Goal: Find specific page/section: Find specific page/section

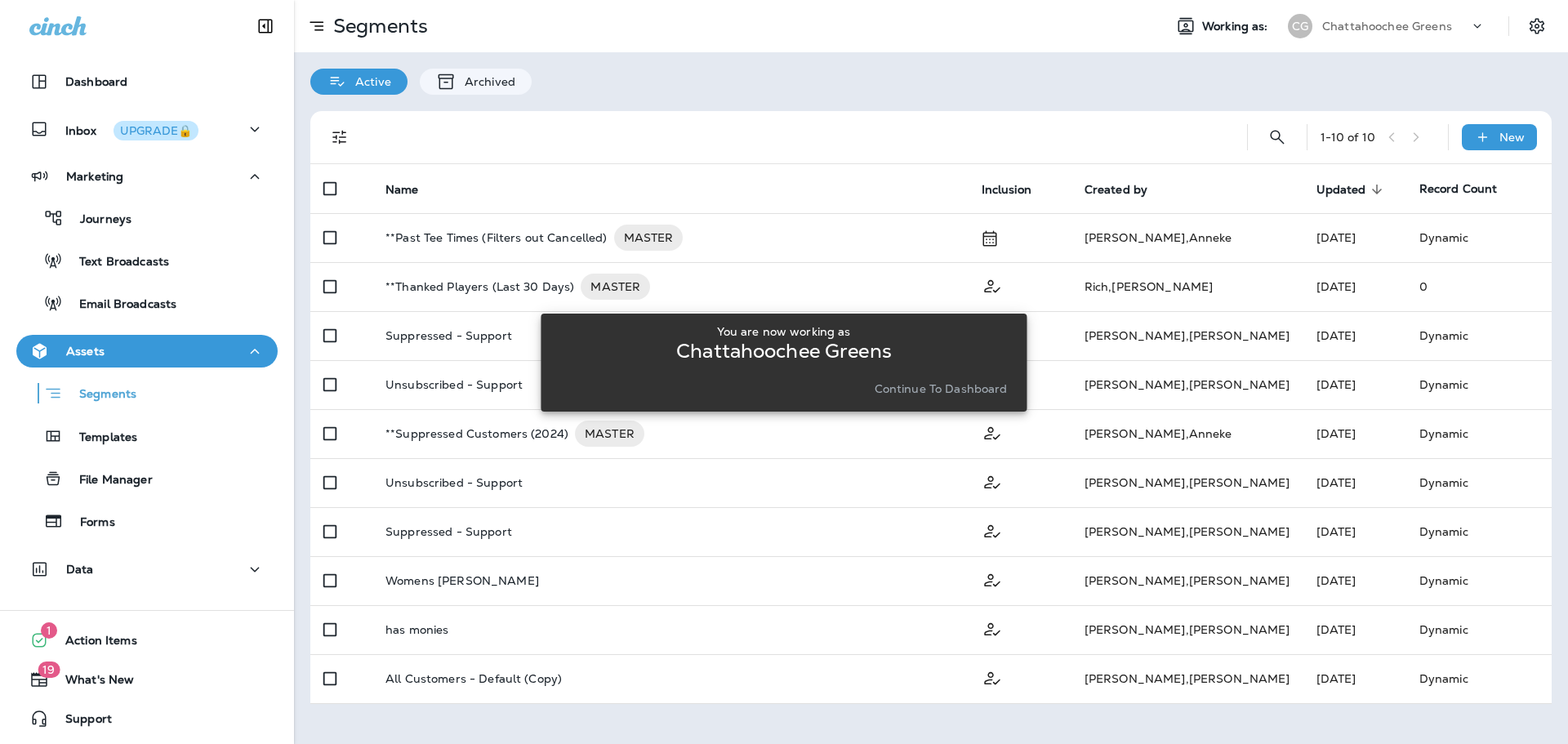
click at [699, 126] on div "You are now working as Chattahoochee Greens Continue to Dashboard" at bounding box center [783, 362] width 486 height 724
click at [901, 392] on p "Continue to Dashboard" at bounding box center [941, 389] width 133 height 13
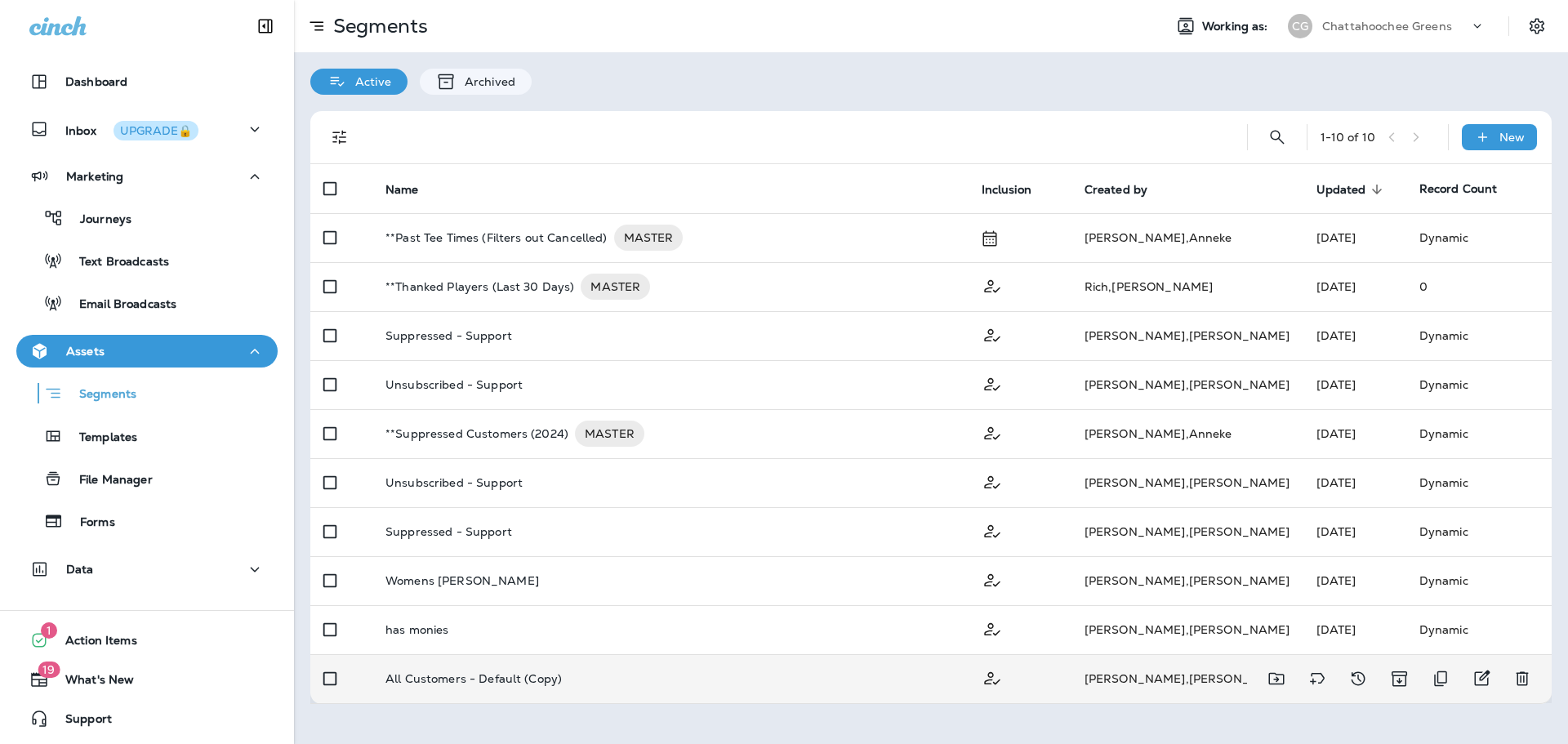
click at [522, 678] on p "All Customers - Default (Copy)" at bounding box center [474, 679] width 177 height 13
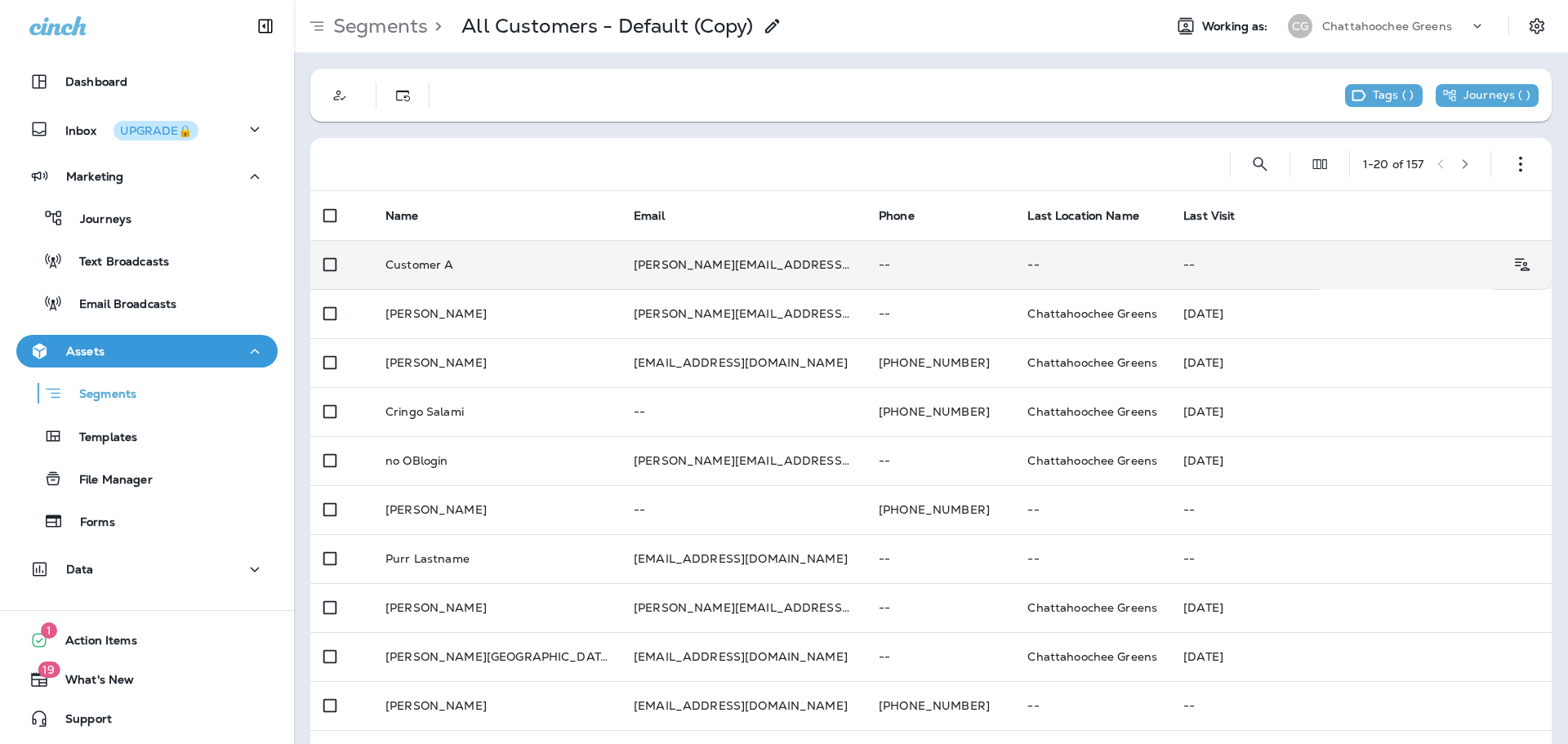
click at [534, 262] on td "Customer A" at bounding box center [497, 264] width 248 height 49
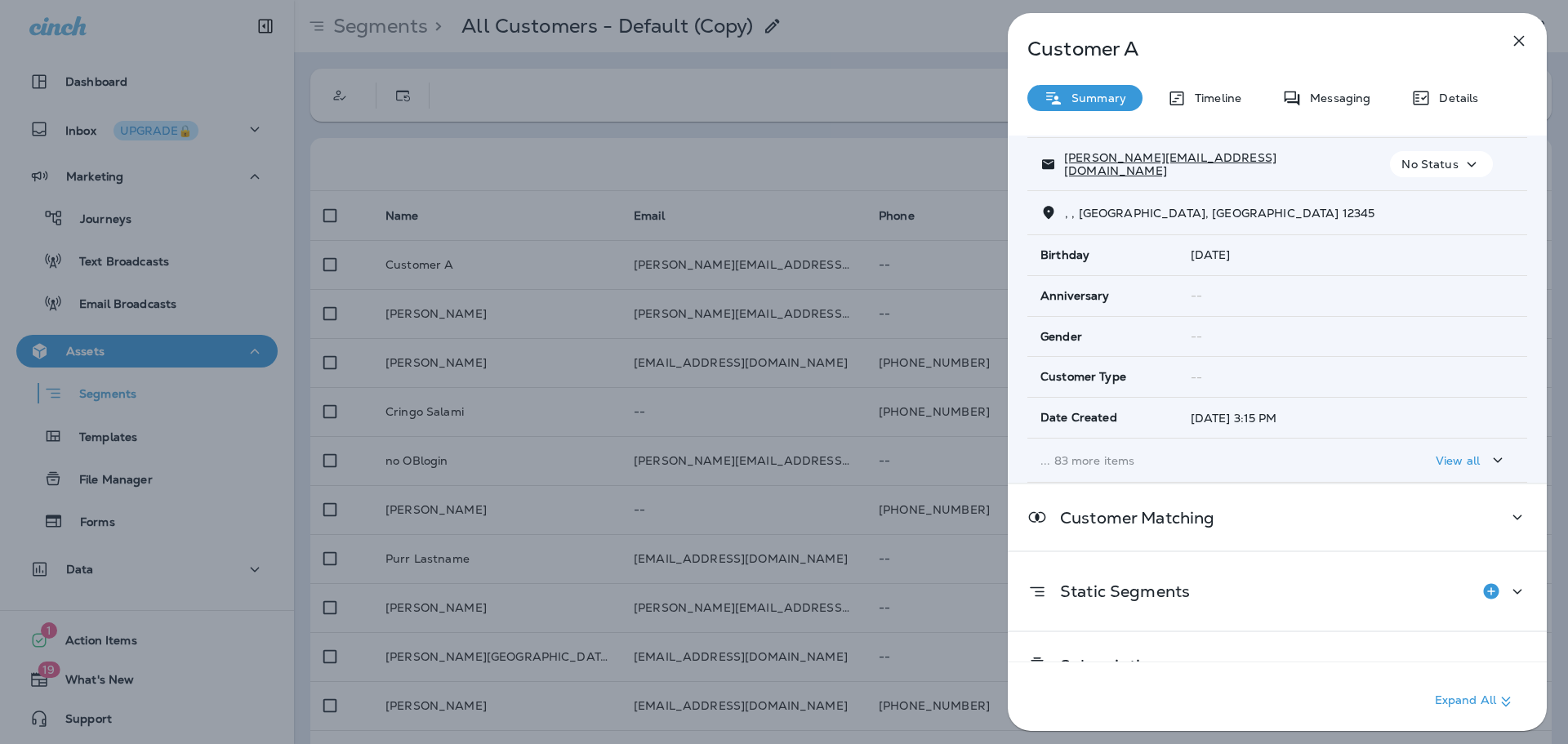
scroll to position [175, 0]
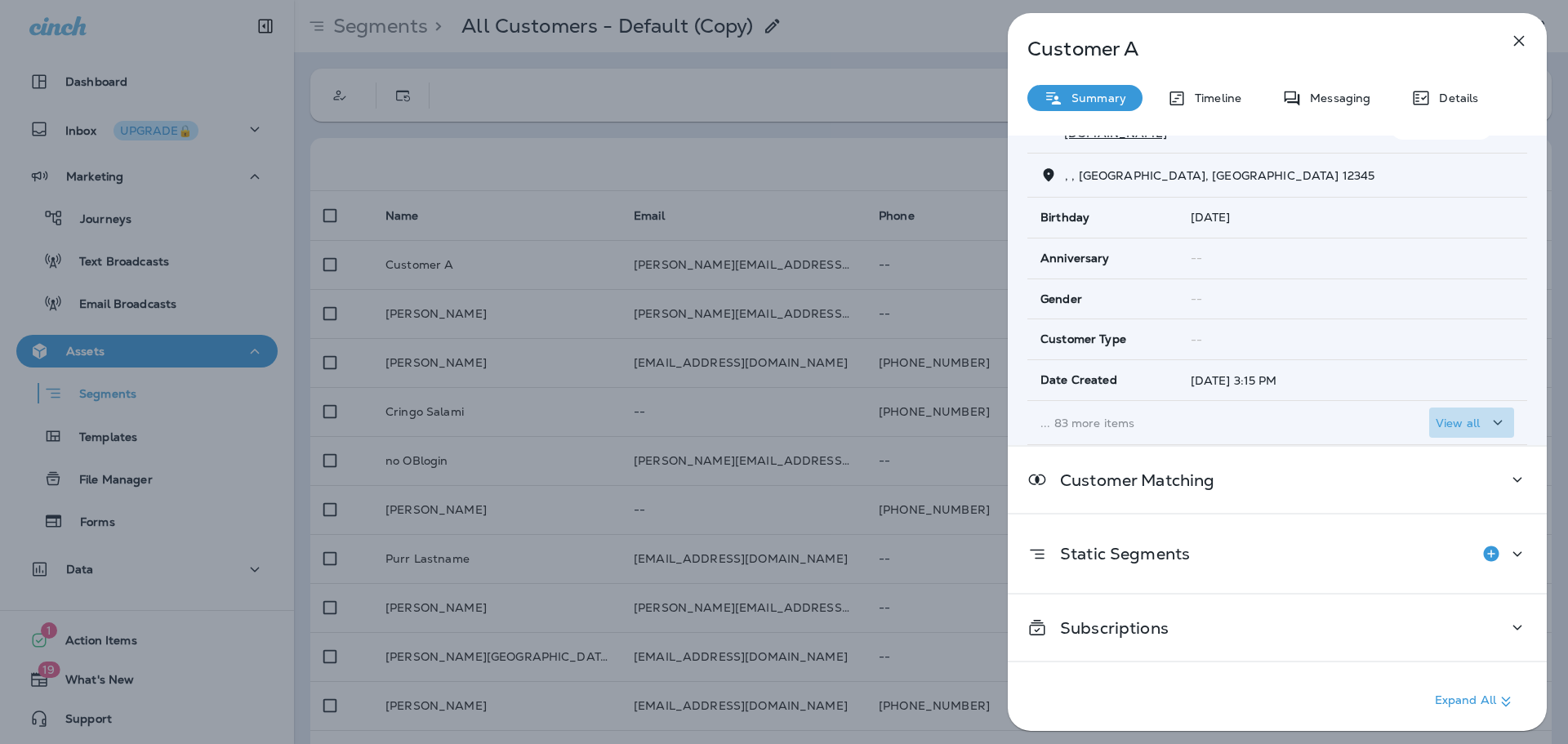
click at [1441, 427] on p "View all" at bounding box center [1457, 423] width 44 height 13
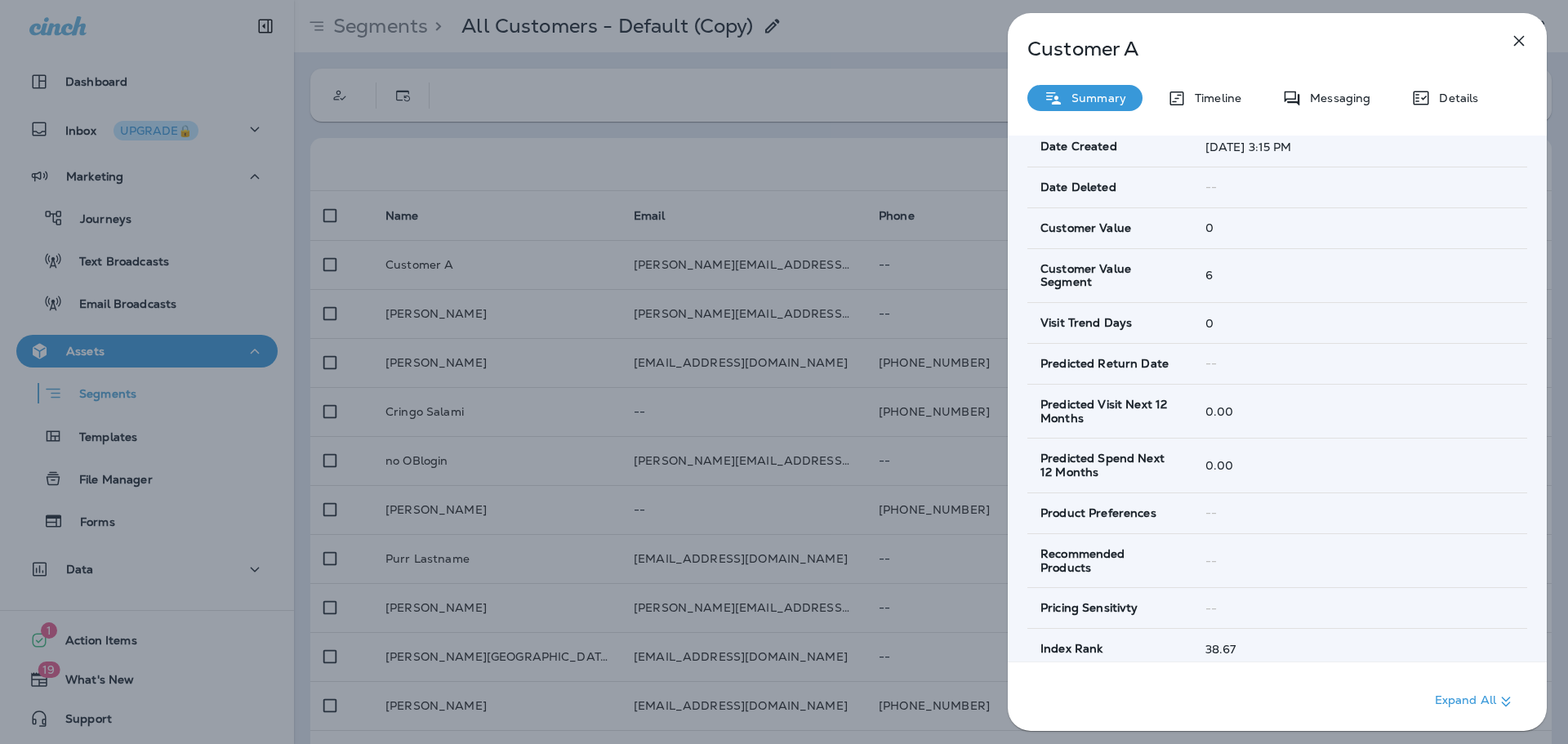
scroll to position [0, 0]
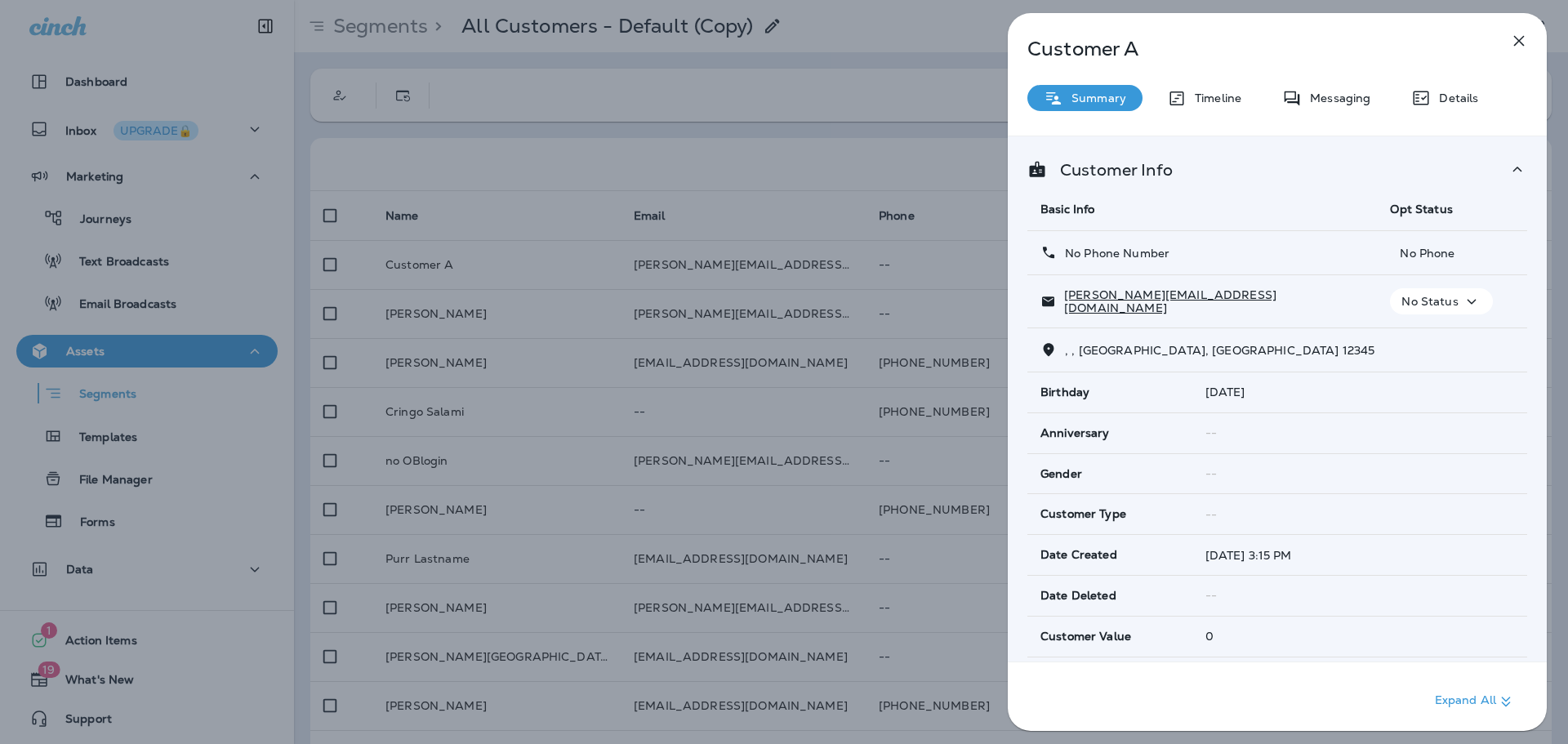
click at [1517, 42] on icon "button" at bounding box center [1519, 41] width 11 height 11
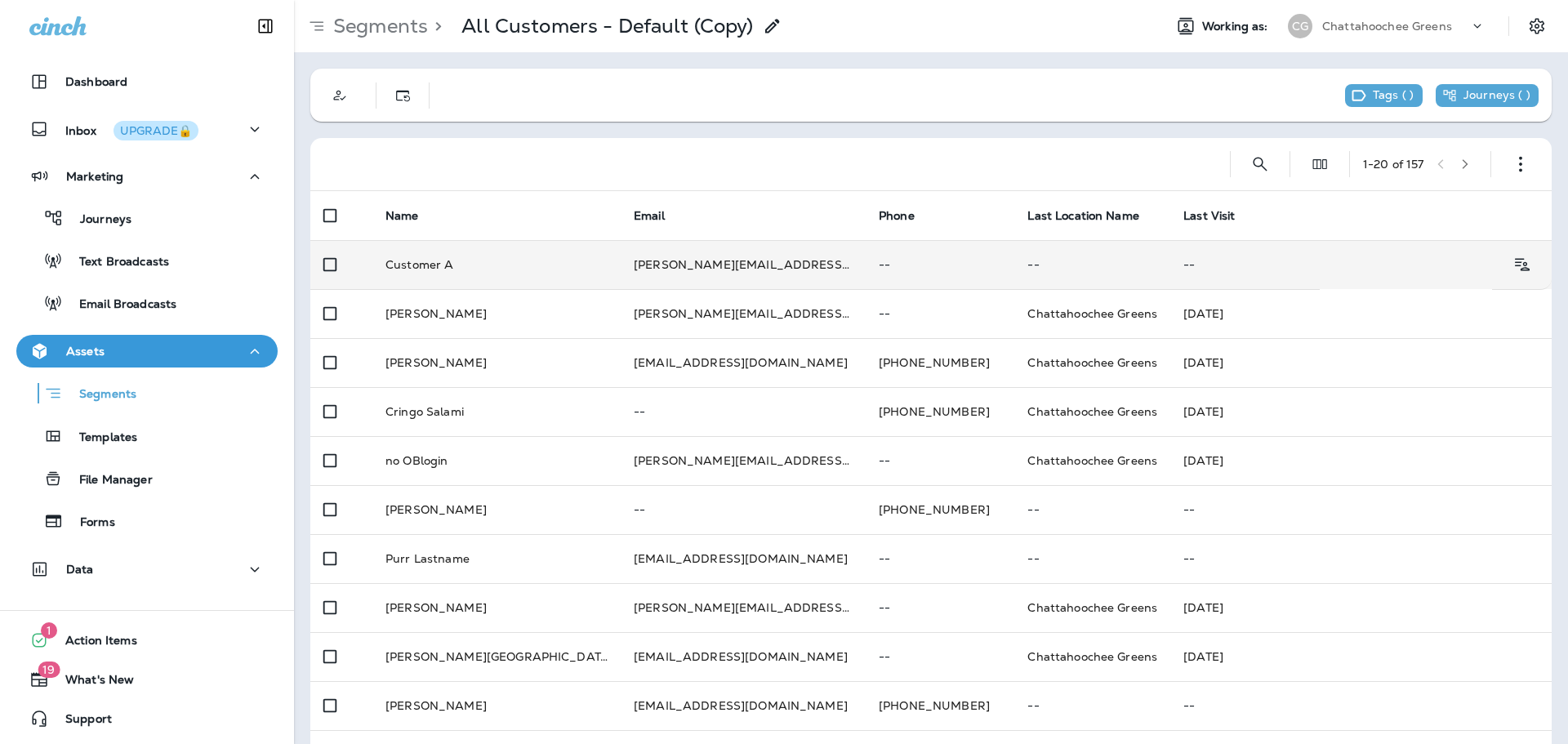
click at [577, 262] on td "Customer A" at bounding box center [497, 264] width 248 height 49
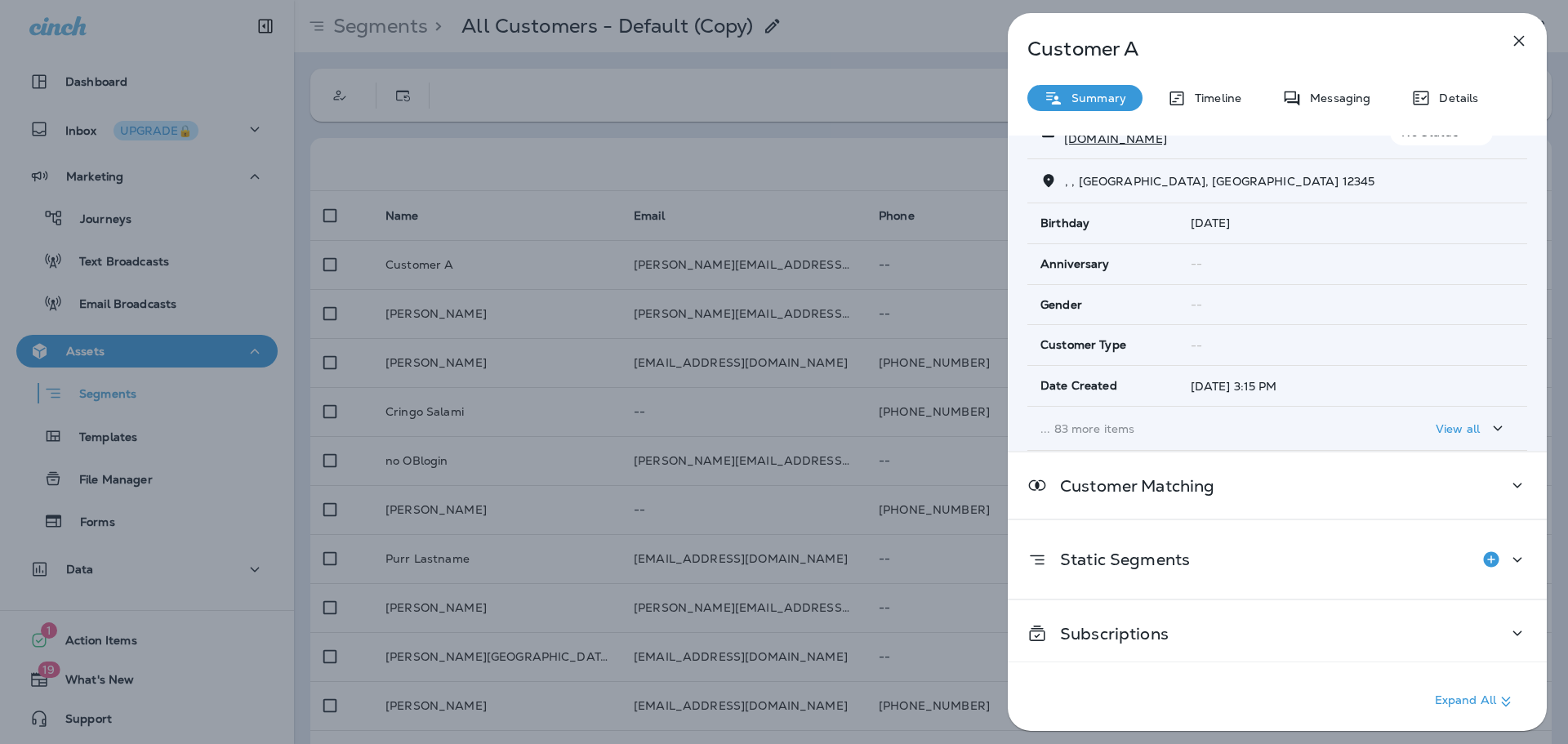
scroll to position [175, 0]
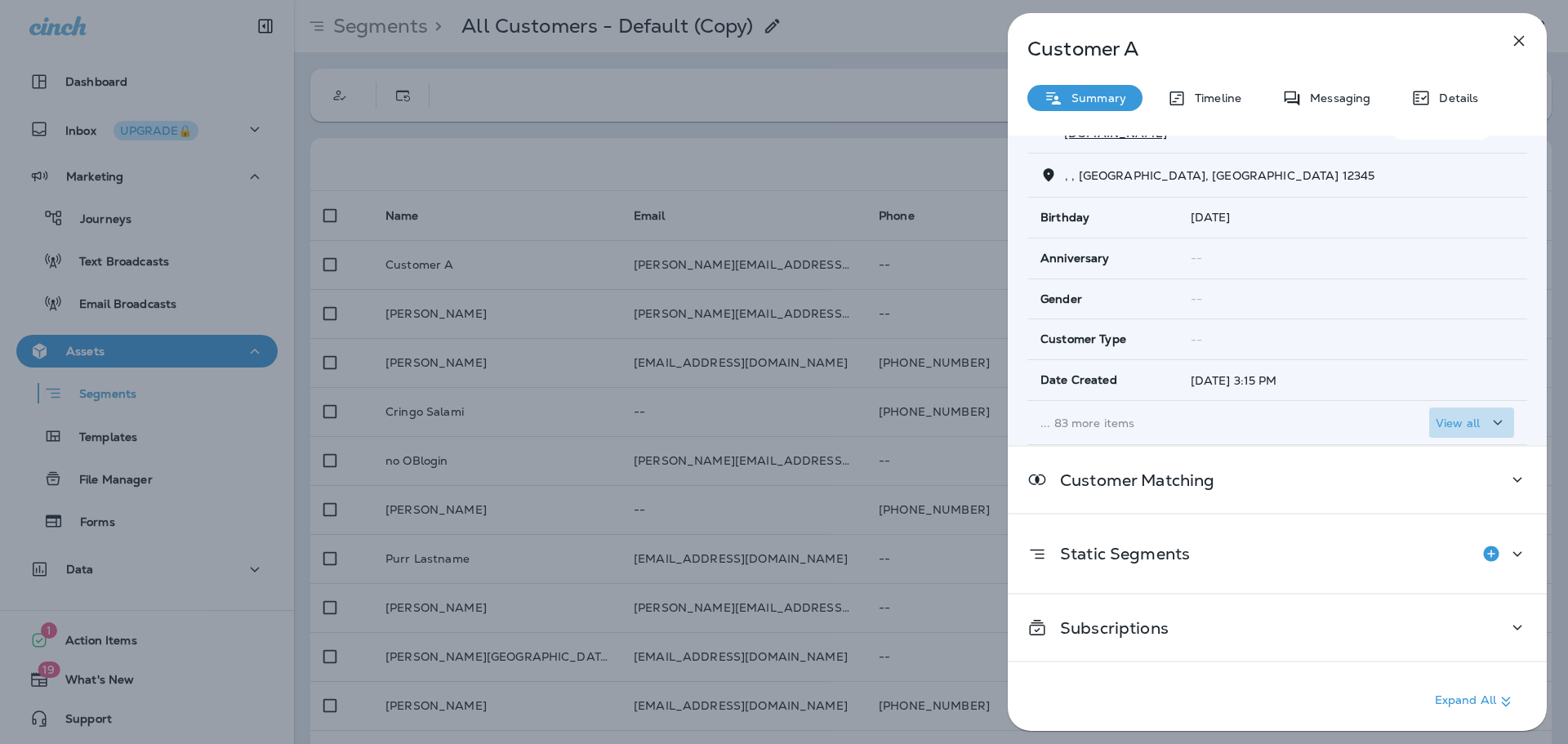
click at [1470, 427] on p "View all" at bounding box center [1457, 423] width 44 height 13
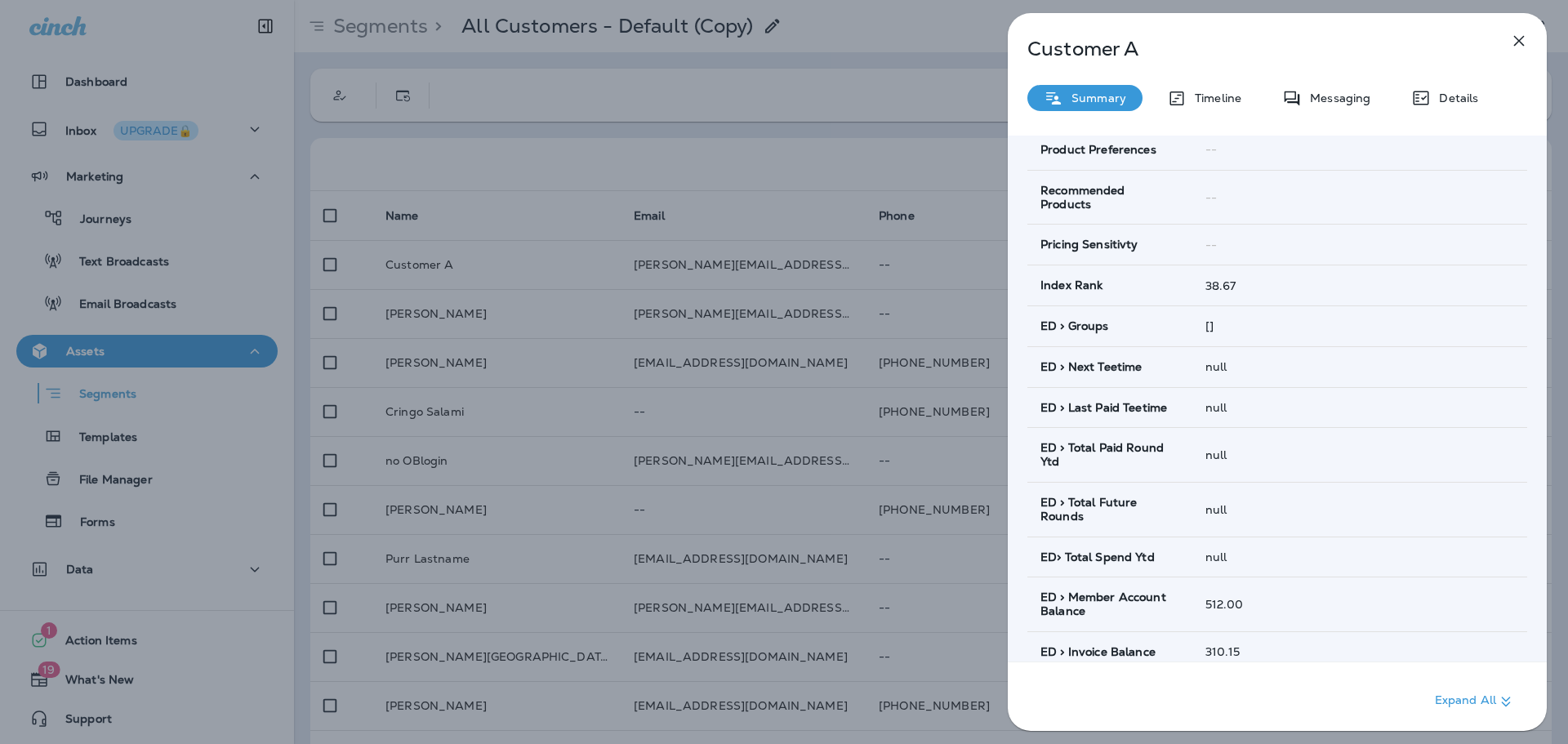
scroll to position [746, 0]
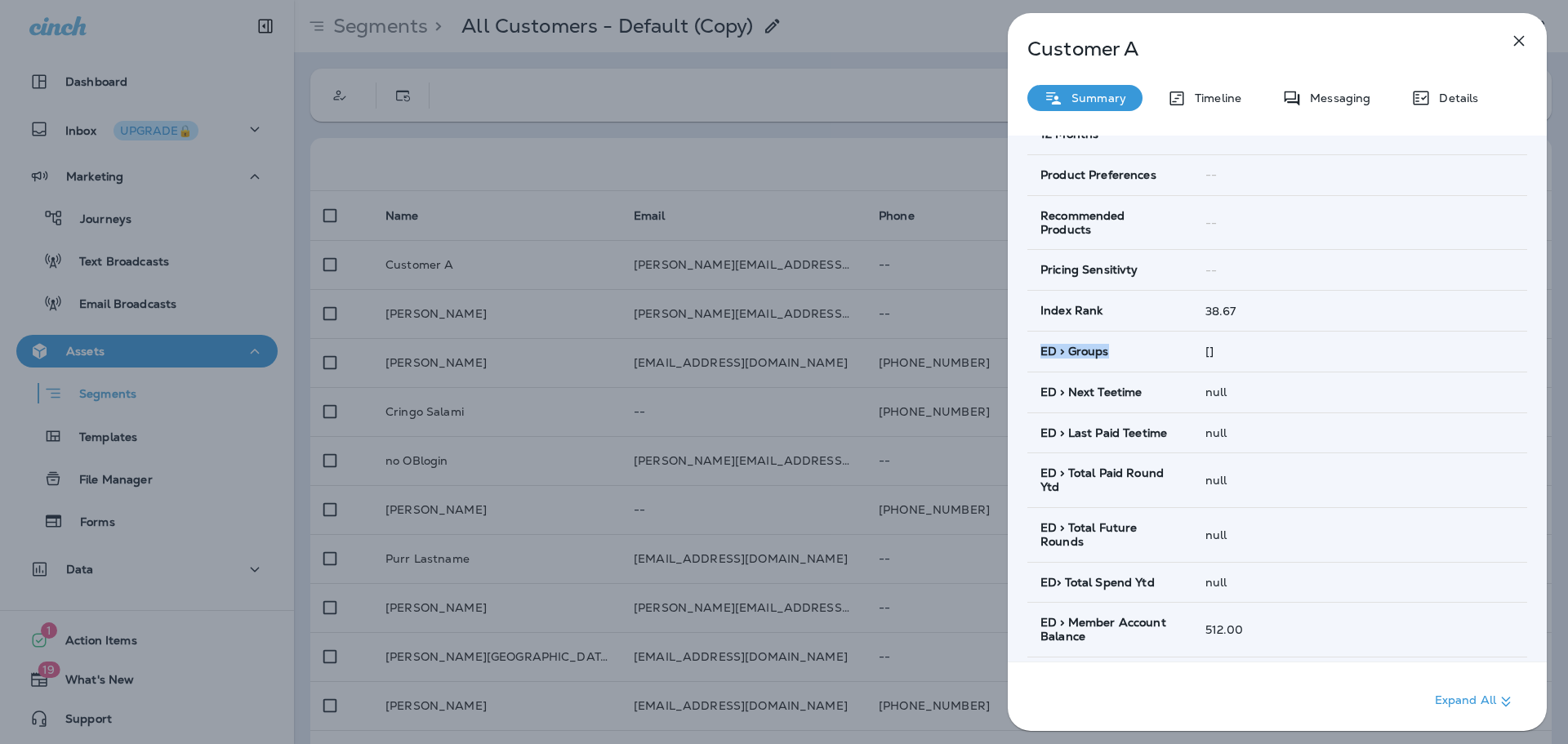
drag, startPoint x: 1108, startPoint y: 360, endPoint x: 1038, endPoint y: 373, distance: 71.2
click at [1038, 372] on td "ED > Groups" at bounding box center [1110, 351] width 165 height 41
copy span "ED > Groups"
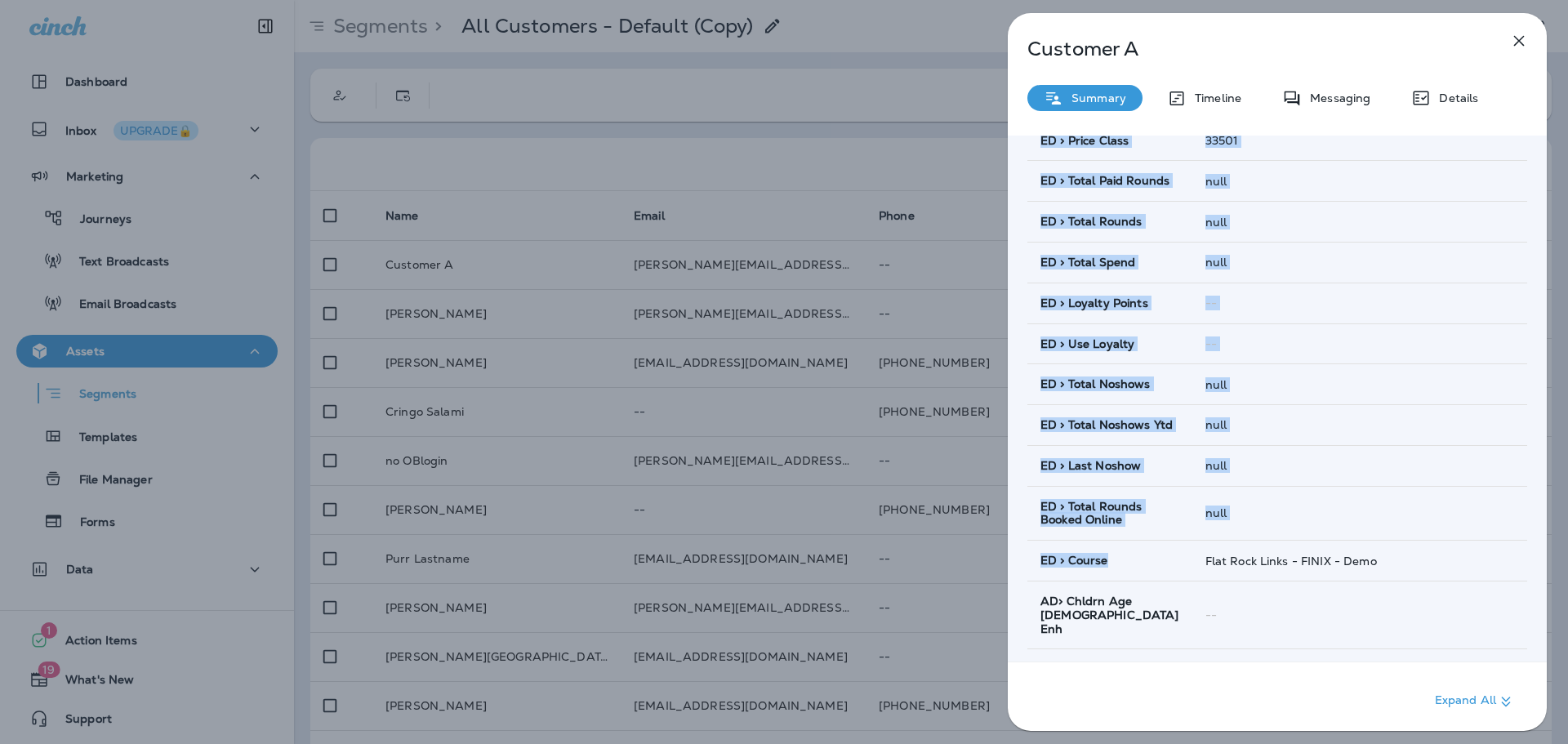
scroll to position [1400, 0]
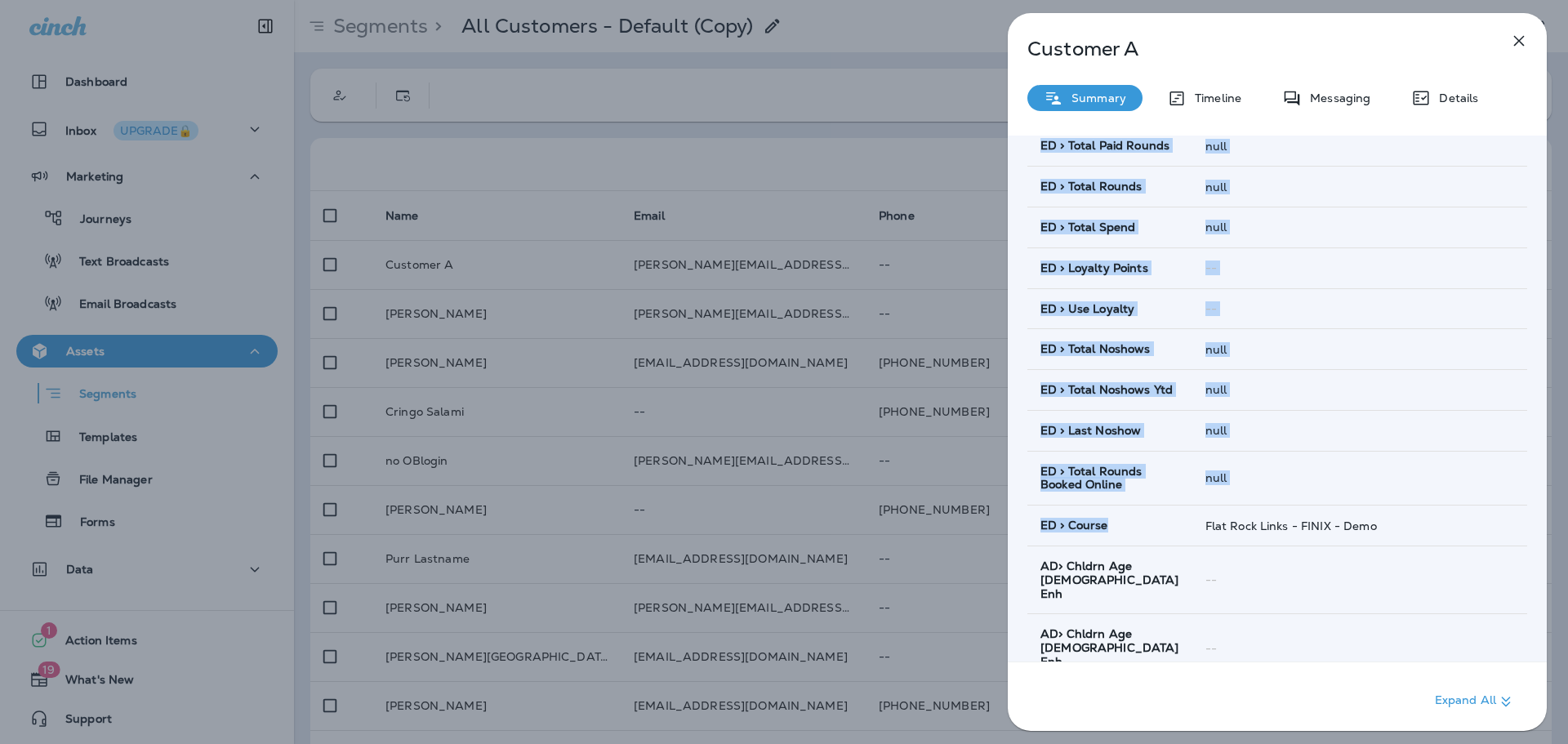
drag, startPoint x: 1034, startPoint y: 402, endPoint x: 1114, endPoint y: 582, distance: 197.0
copy tbody "ED > Next Teetime null ED > Last Paid Teetime null ED > Total Paid Round Ytd nu…"
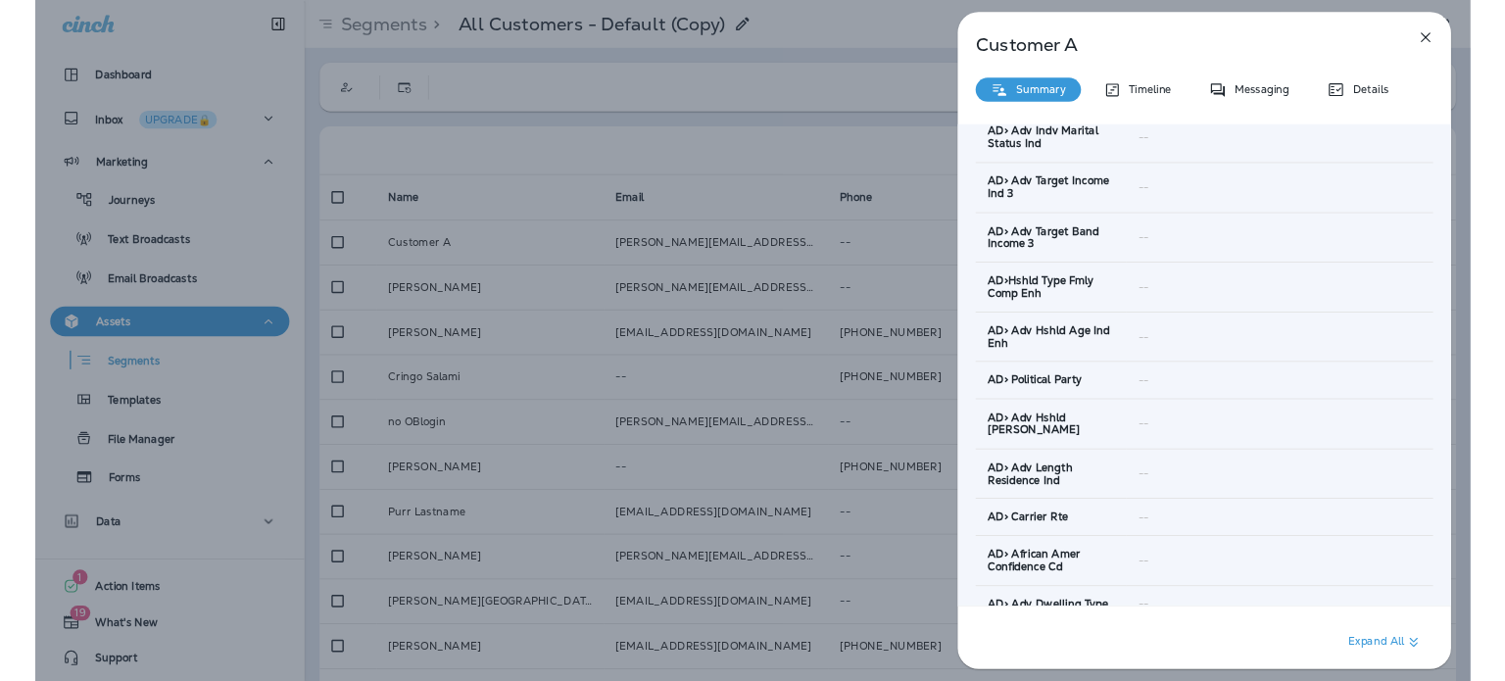
scroll to position [3738, 0]
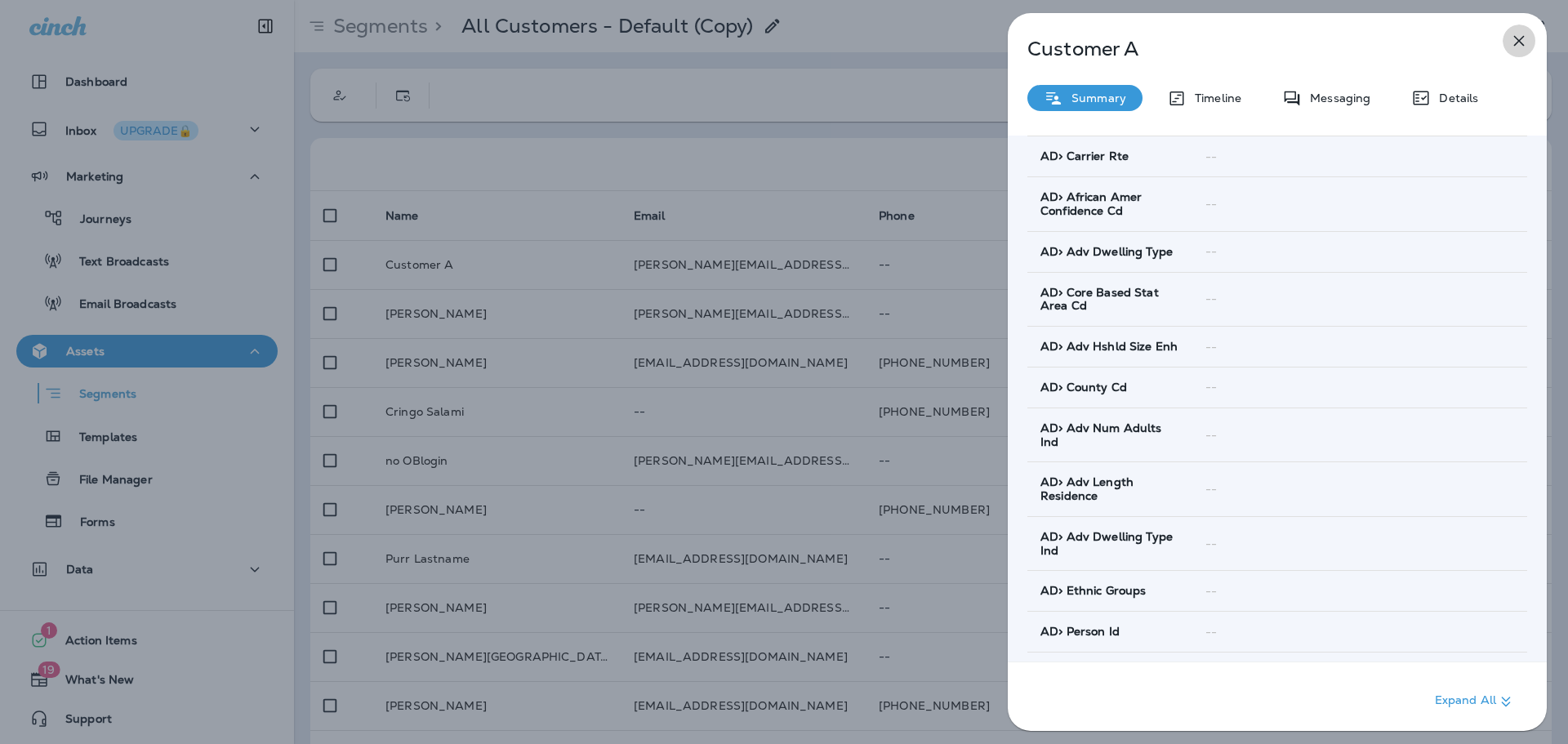
click at [1518, 38] on icon "button" at bounding box center [1519, 41] width 20 height 20
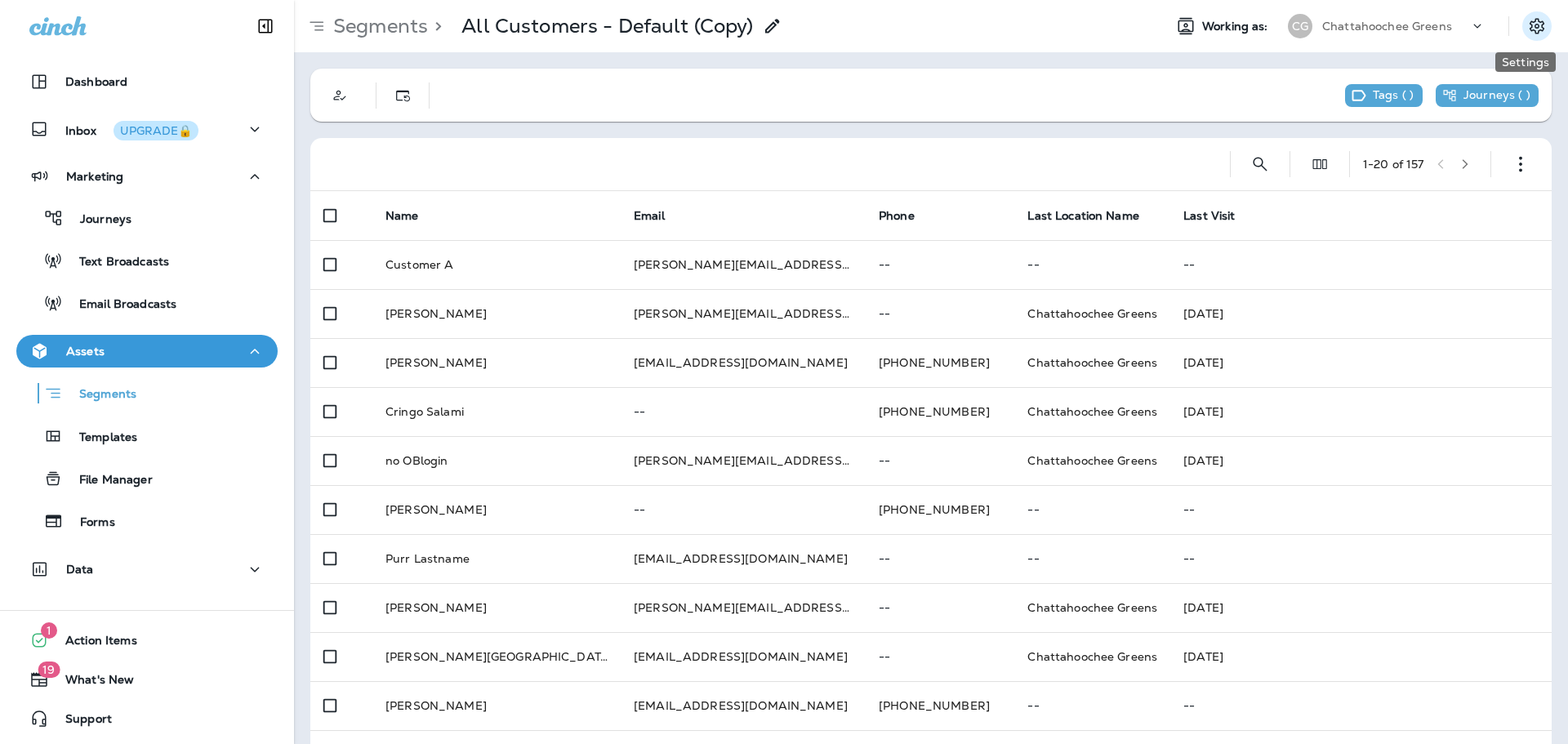
click at [1527, 27] on icon "Settings" at bounding box center [1537, 27] width 20 height 20
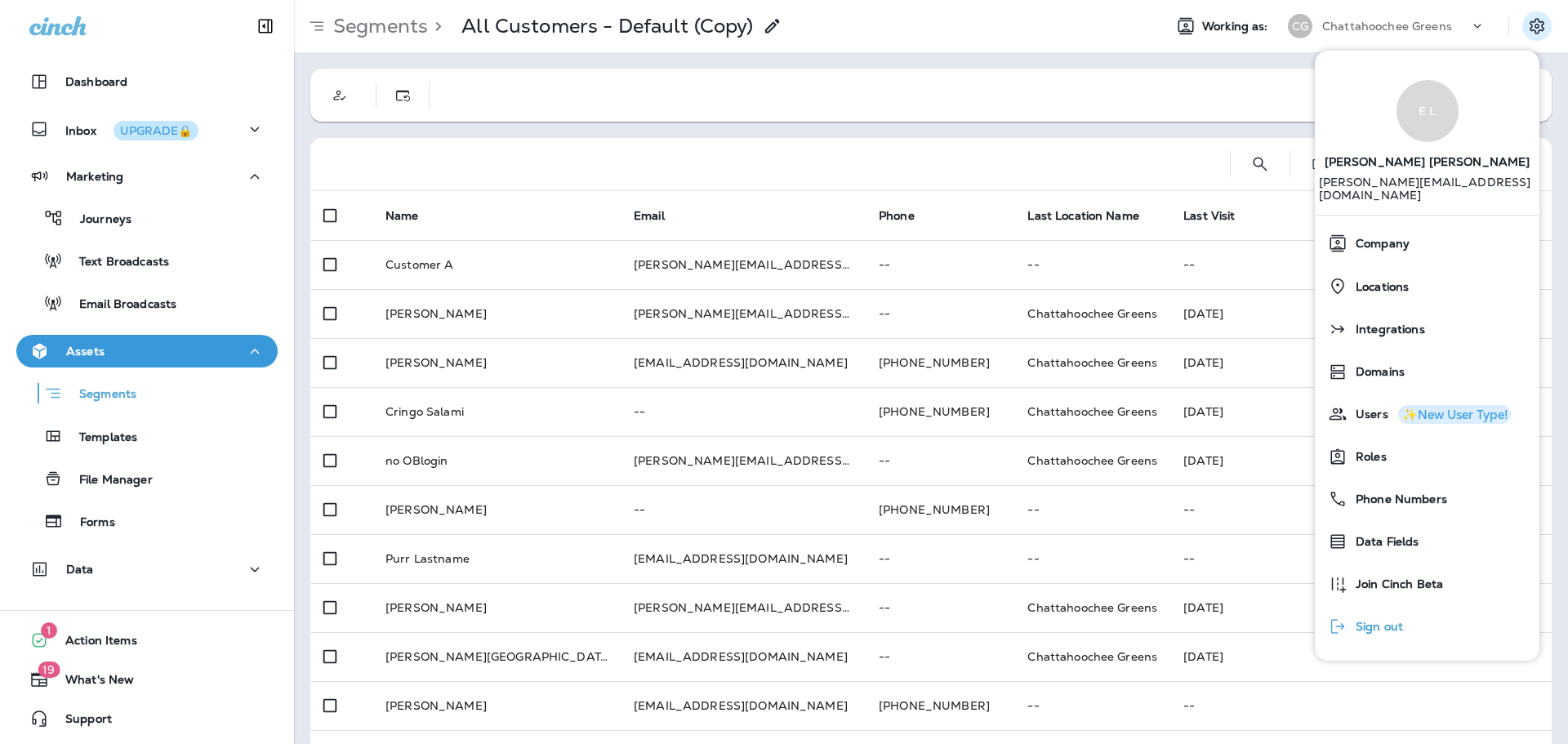
click at [1383, 620] on span "Sign out" at bounding box center [1375, 627] width 56 height 14
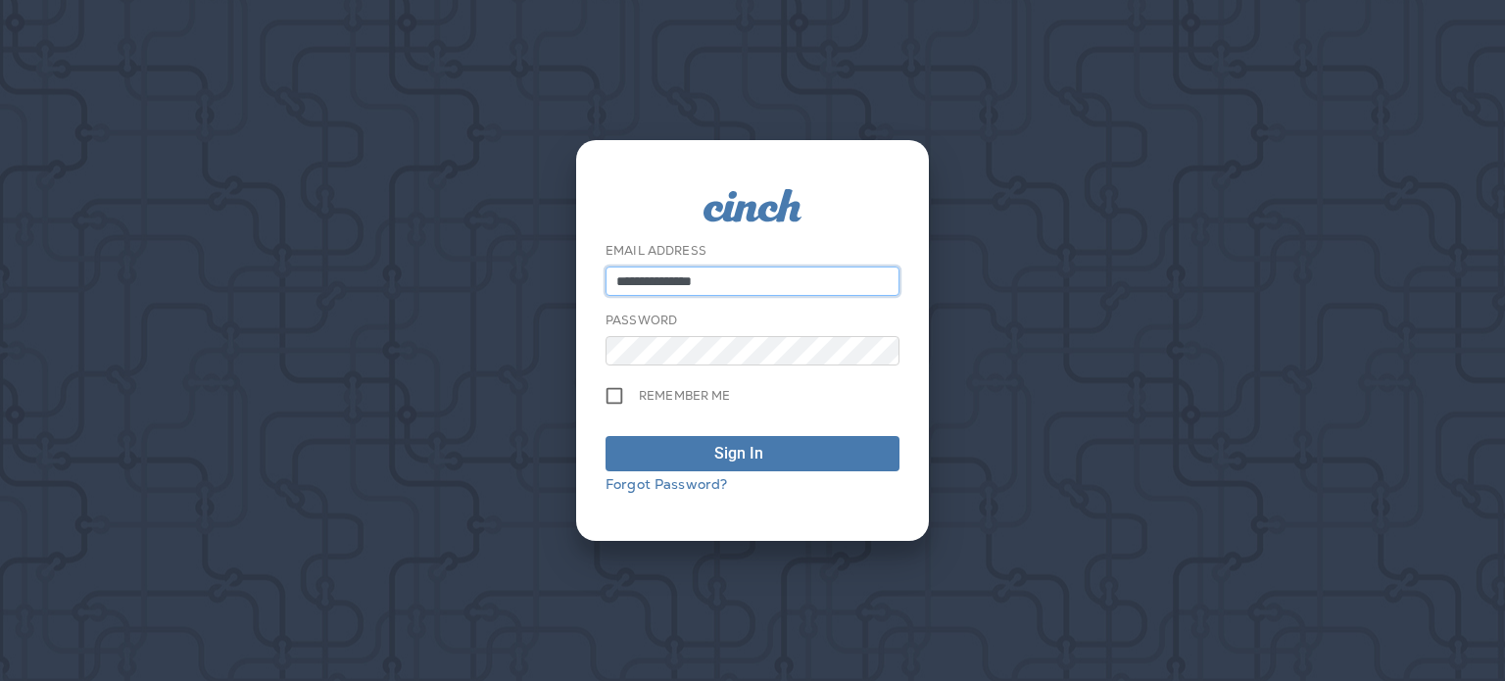
type input "**********"
click at [606, 436] on button "Sign In" at bounding box center [753, 453] width 294 height 35
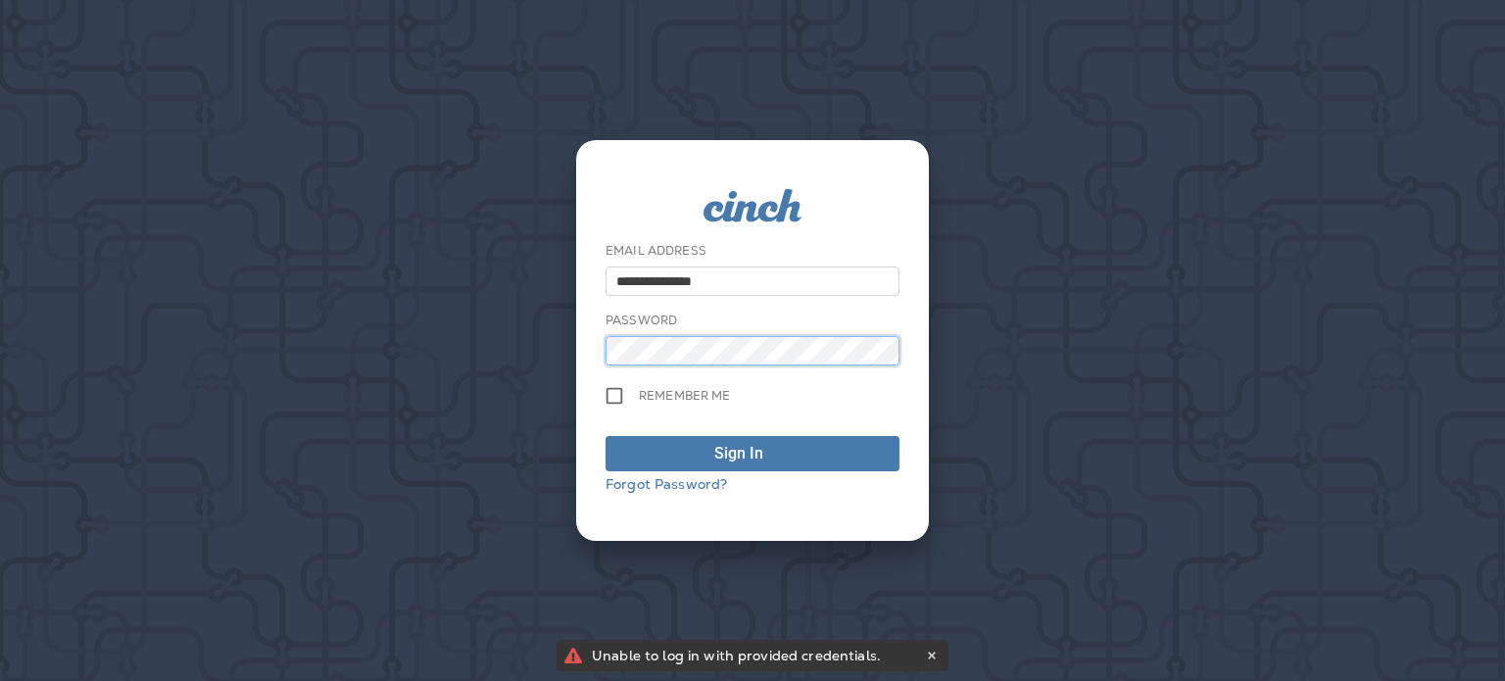
click at [606, 436] on button "Sign In" at bounding box center [753, 453] width 294 height 35
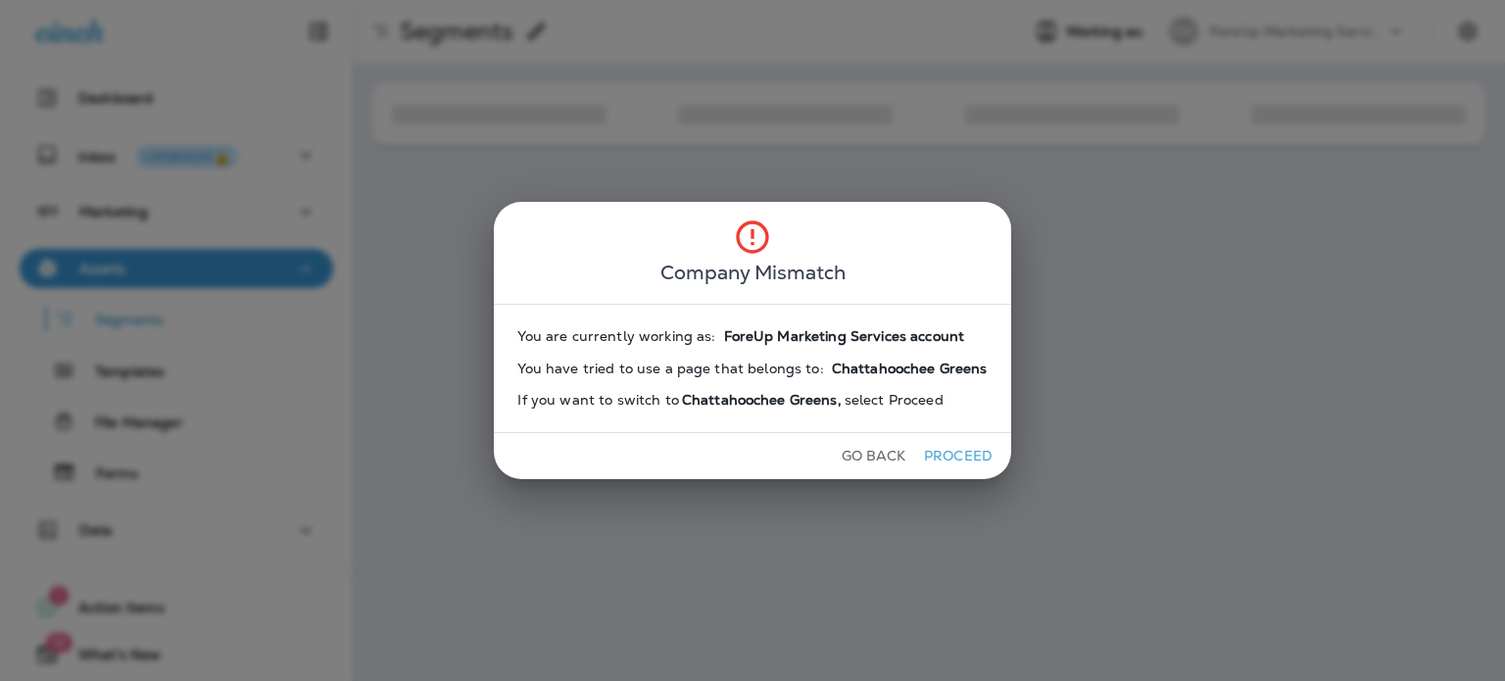
click at [937, 461] on button "Proceed" at bounding box center [959, 456] width 74 height 30
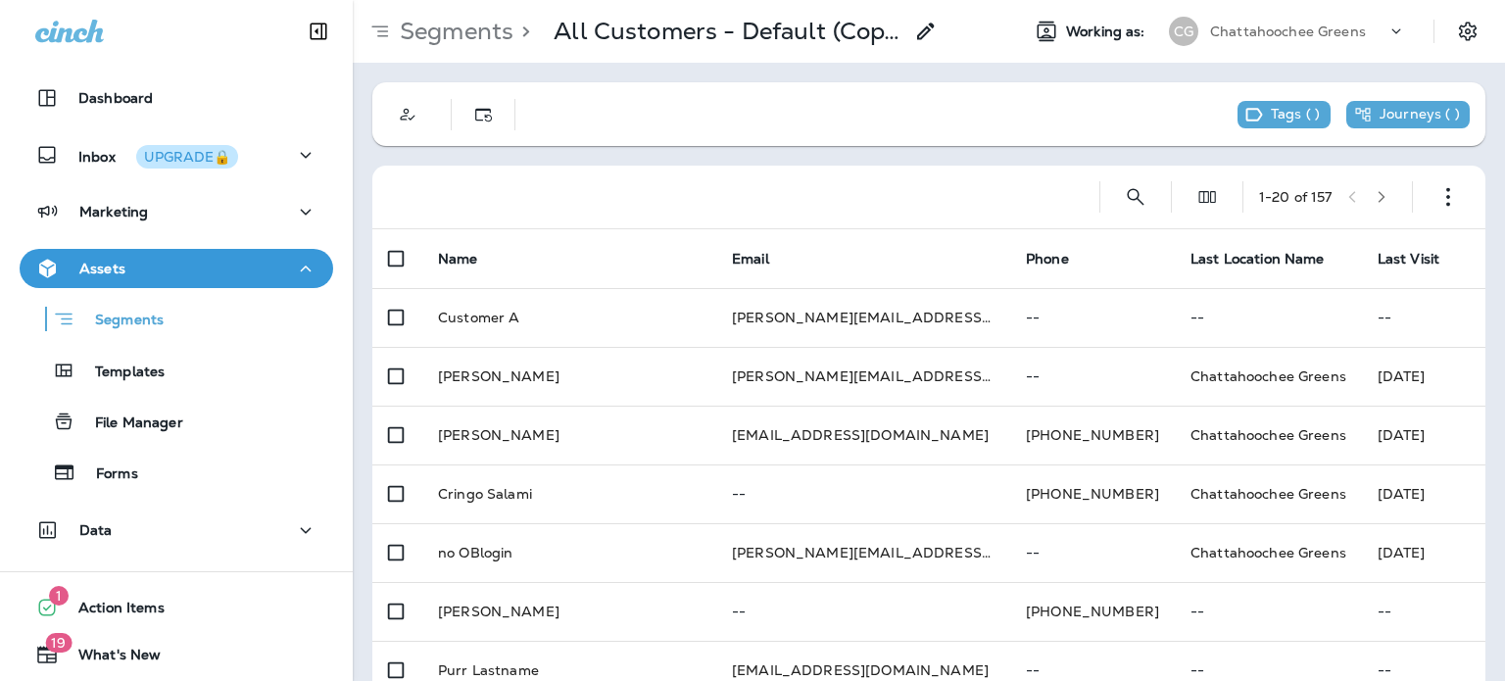
click at [1302, 30] on p "Chattahoochee Greens" at bounding box center [1288, 32] width 156 height 16
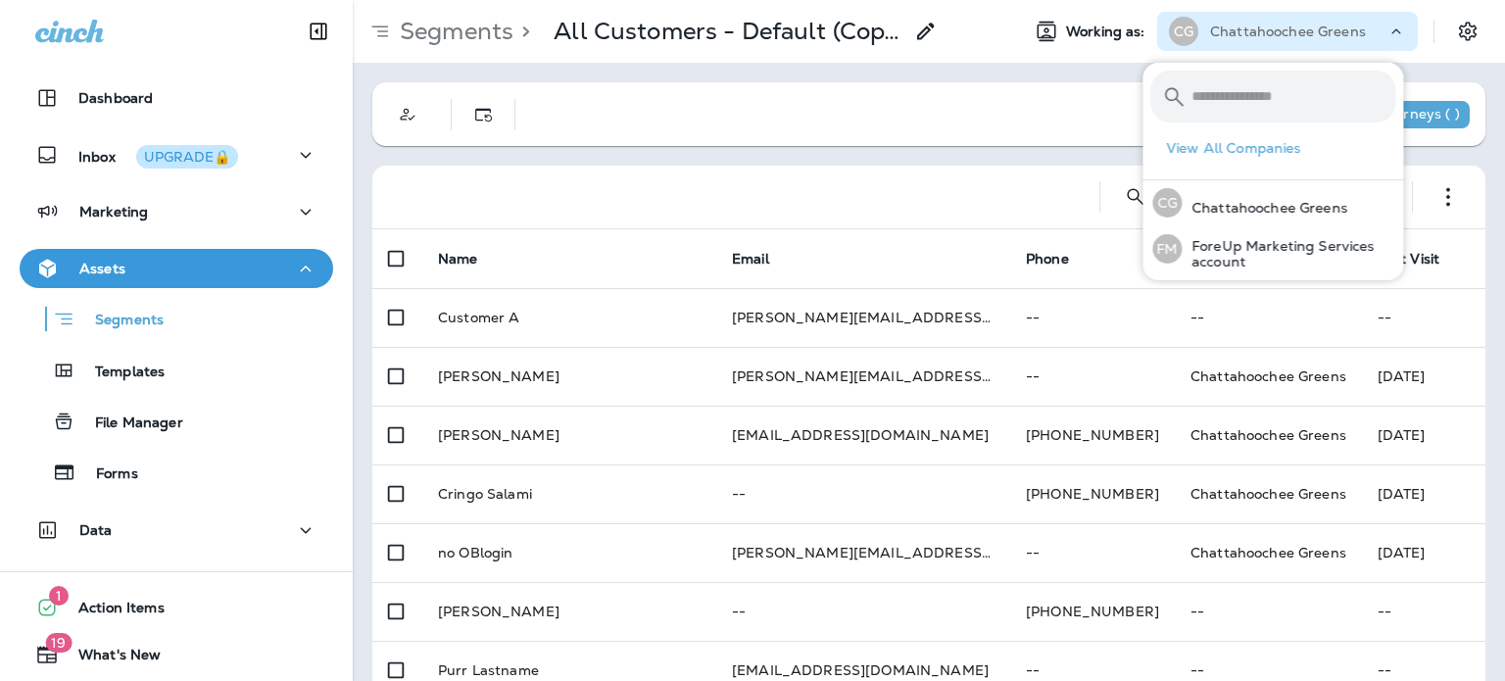
click at [1302, 30] on p "Chattahoochee Greens" at bounding box center [1288, 32] width 156 height 16
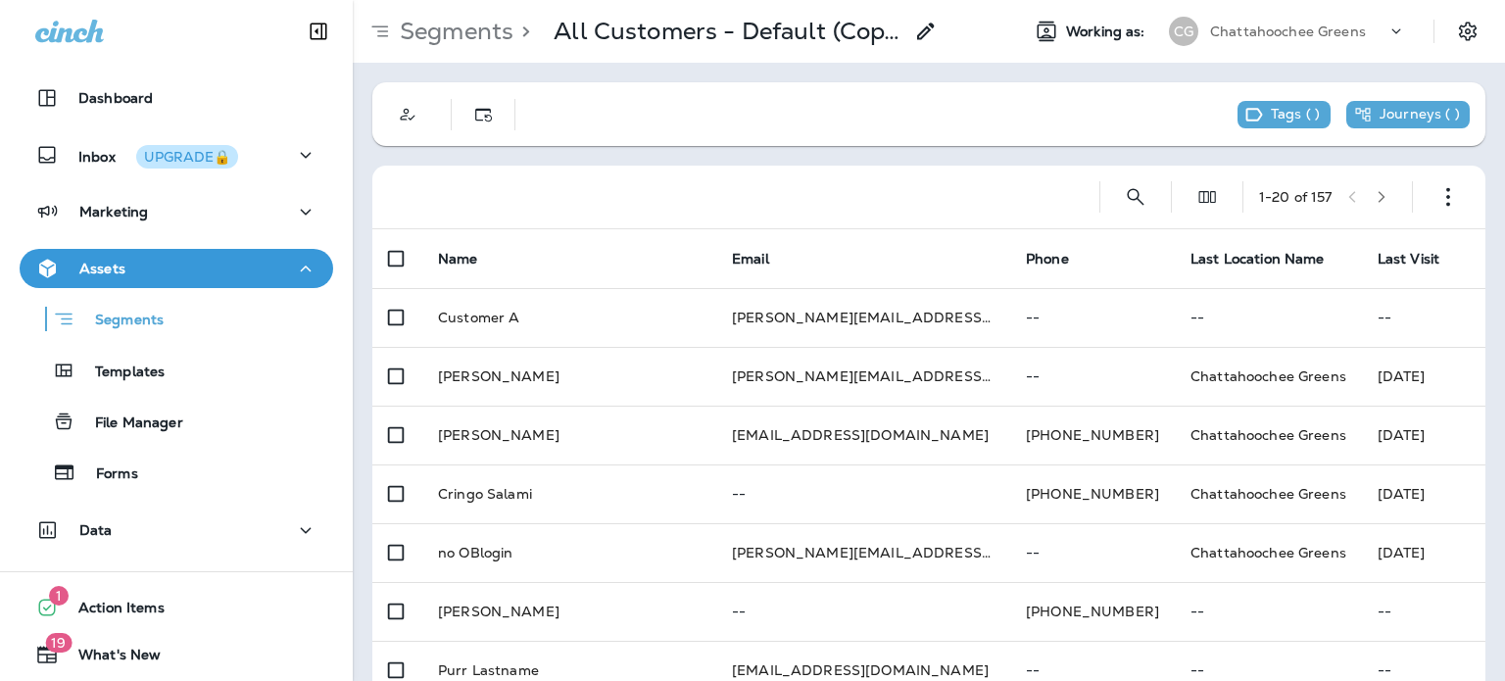
click at [1265, 34] on p "Chattahoochee Greens" at bounding box center [1288, 32] width 156 height 16
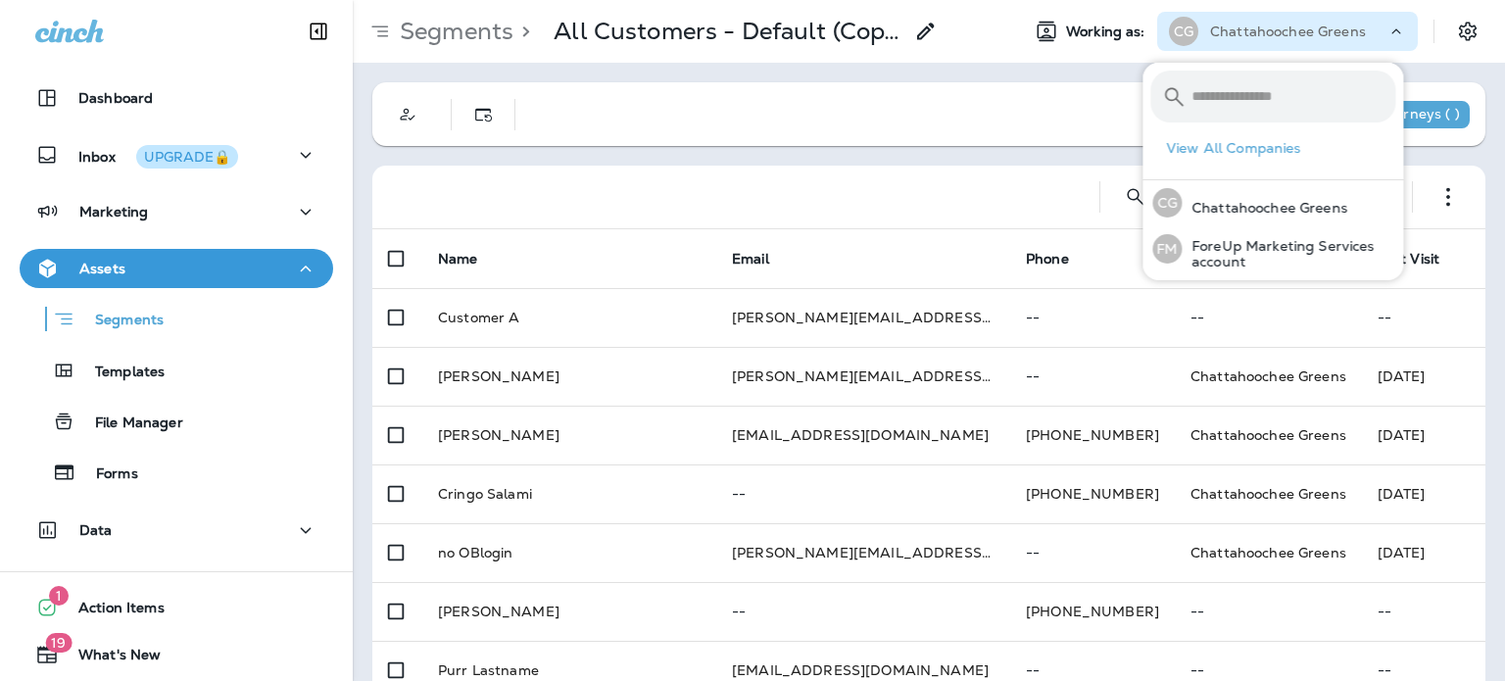
click at [1240, 105] on input "text" at bounding box center [1294, 97] width 204 height 52
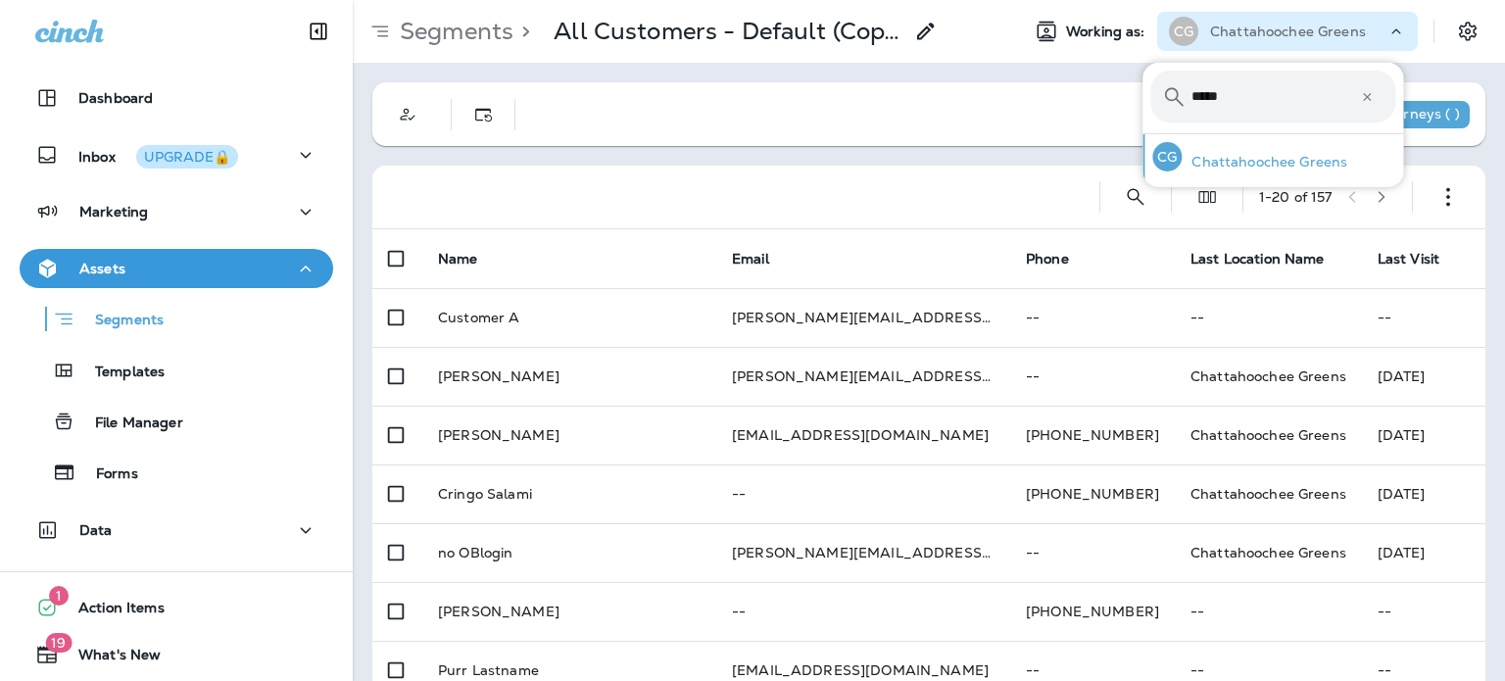
type input "*****"
click at [1239, 149] on div "CG Chattahoochee Greens" at bounding box center [1250, 156] width 211 height 45
click at [146, 273] on div "Assets" at bounding box center [176, 269] width 282 height 25
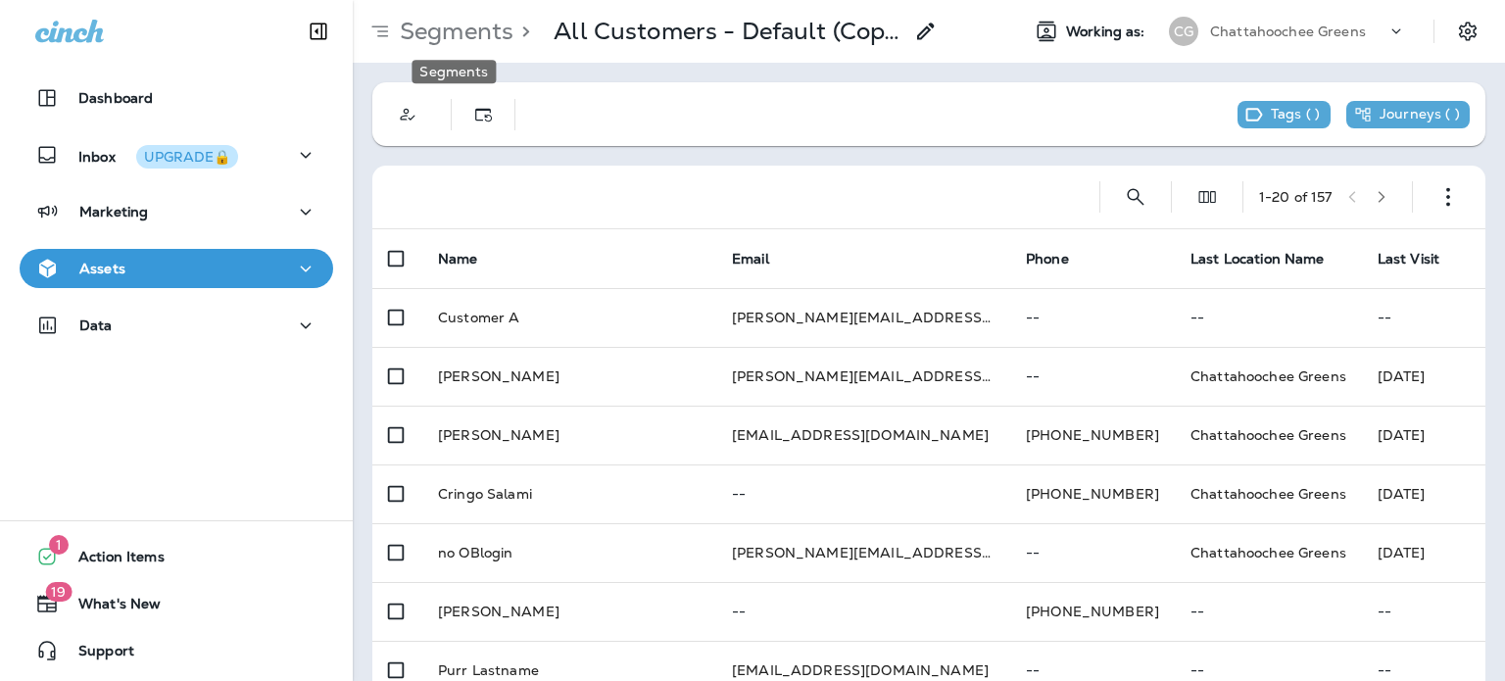
click at [486, 27] on p "Segments" at bounding box center [453, 31] width 122 height 29
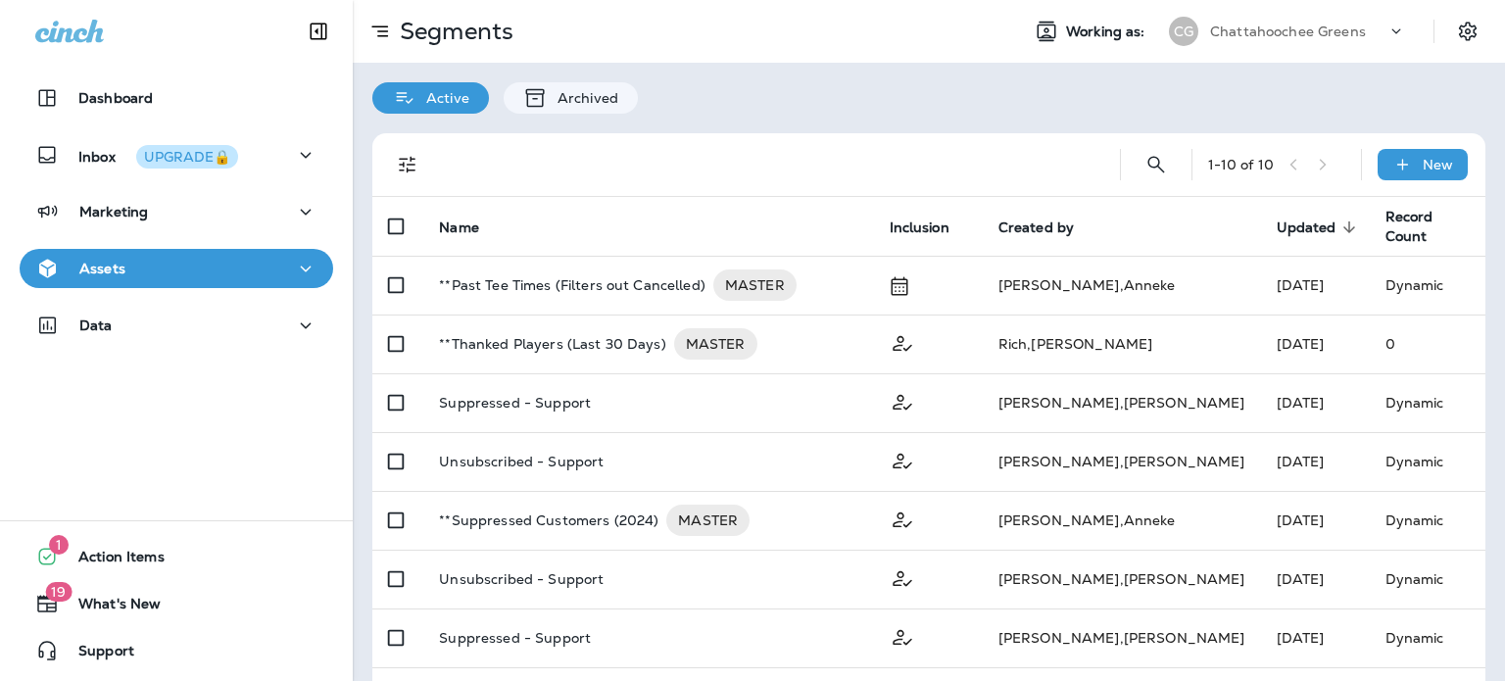
click at [193, 271] on div "Assets" at bounding box center [176, 269] width 282 height 25
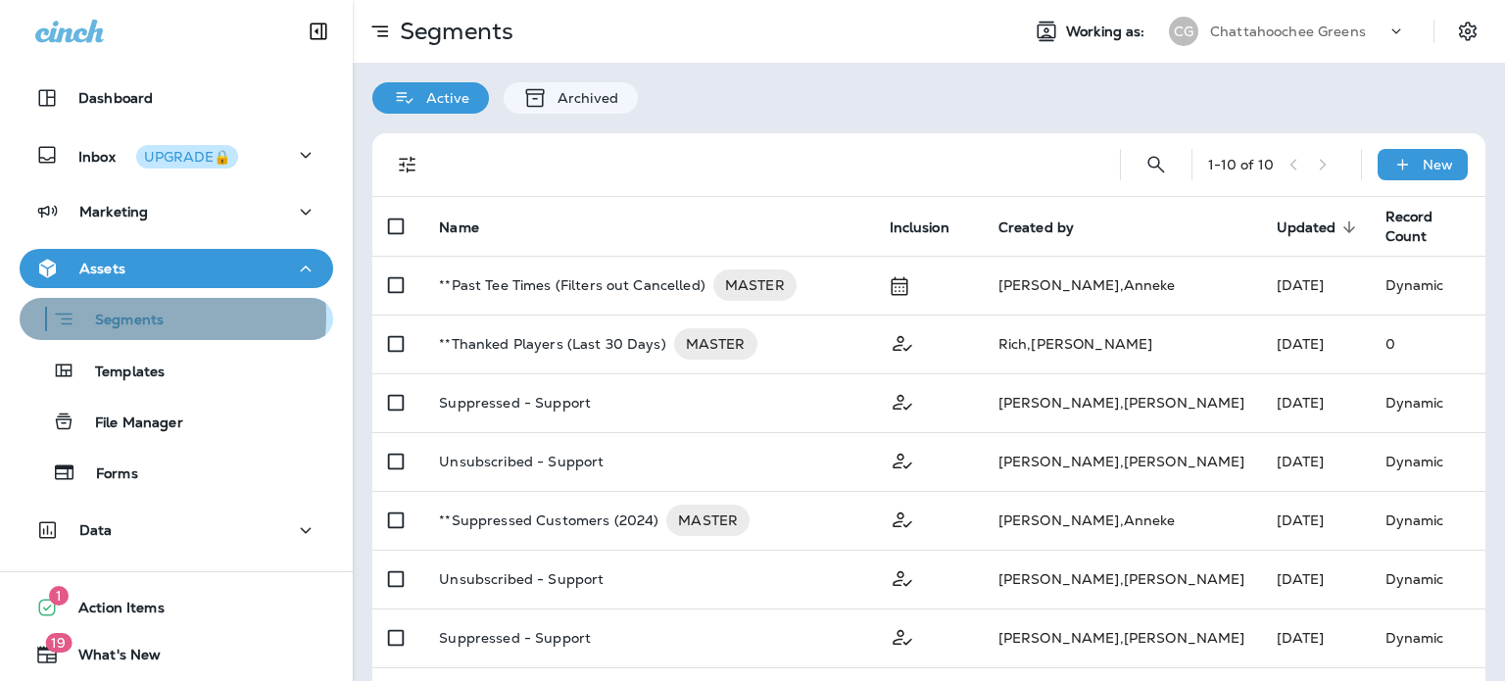
click at [145, 317] on p "Segments" at bounding box center [119, 322] width 88 height 20
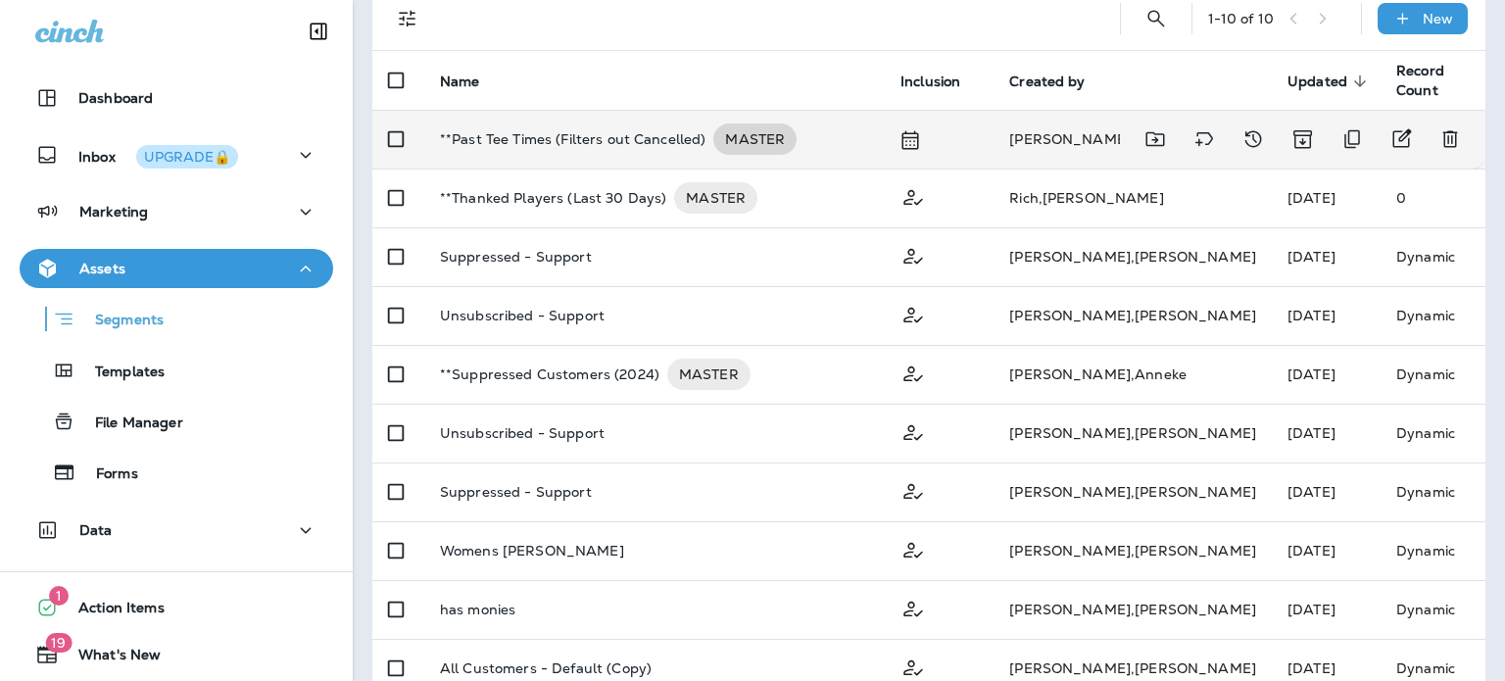
scroll to position [182, 0]
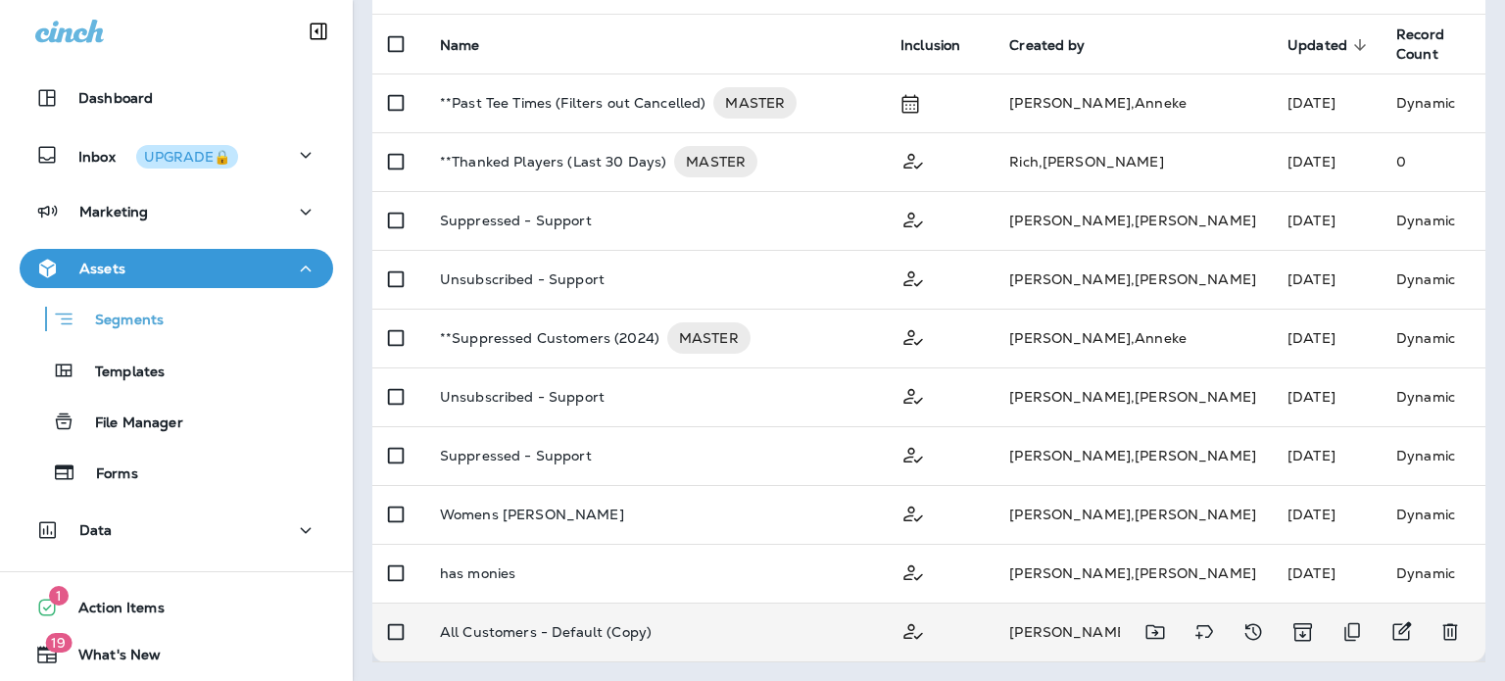
click at [774, 626] on div "All Customers - Default (Copy)" at bounding box center [654, 632] width 429 height 16
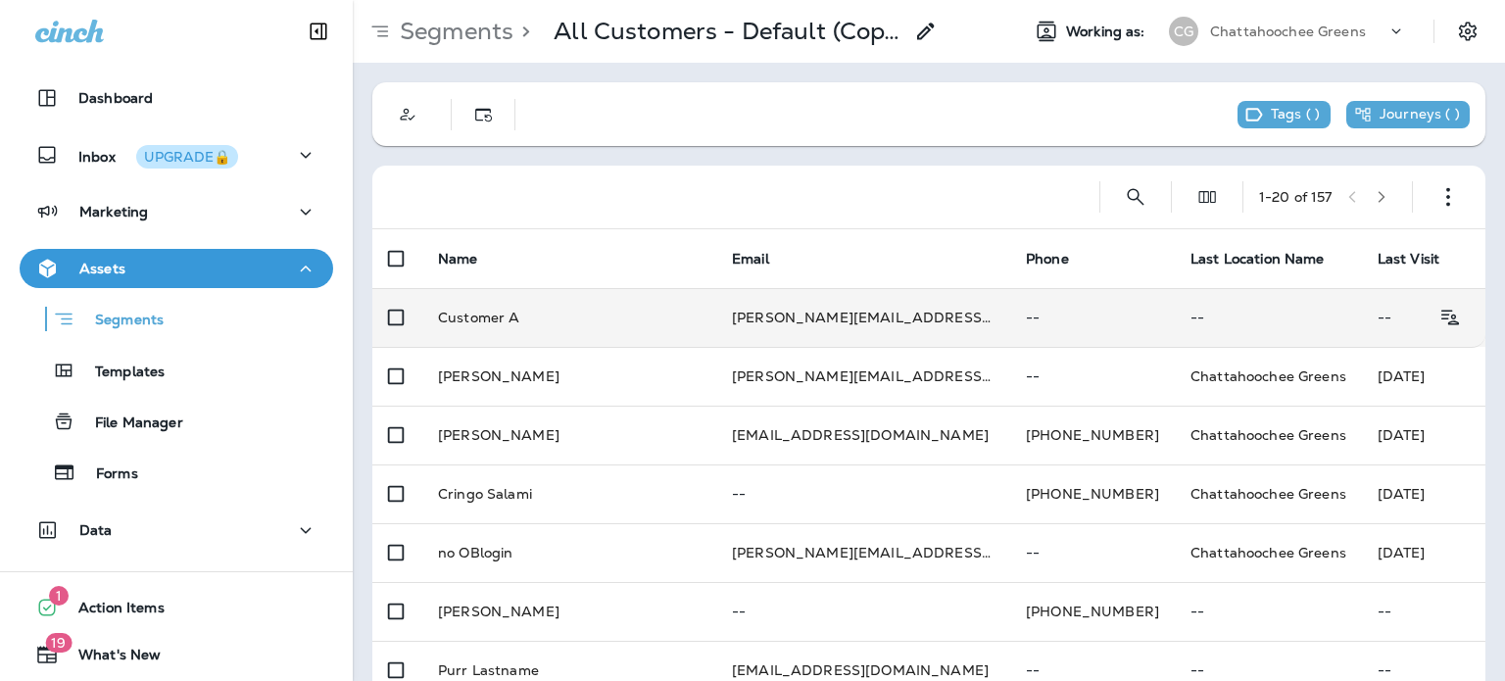
click at [600, 328] on td "Customer A" at bounding box center [569, 317] width 294 height 59
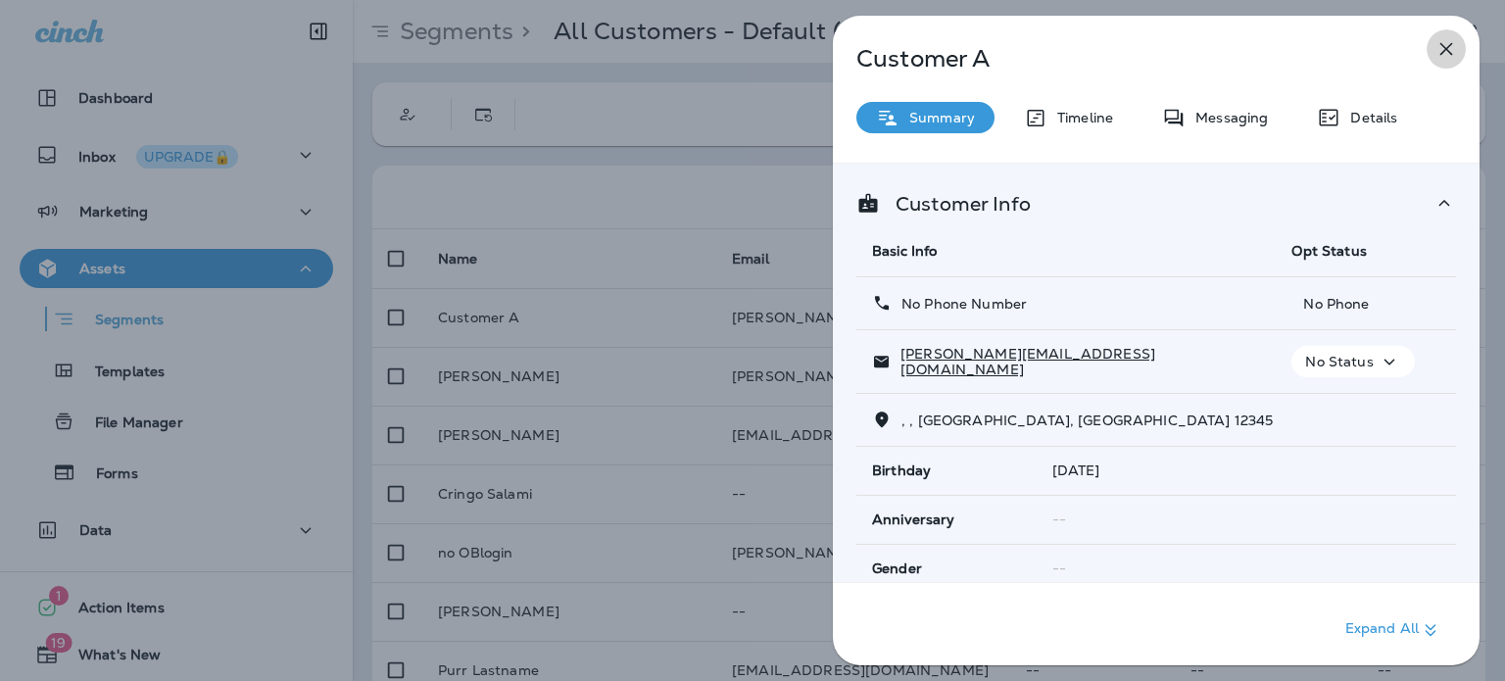
click at [1449, 45] on icon "button" at bounding box center [1447, 49] width 13 height 13
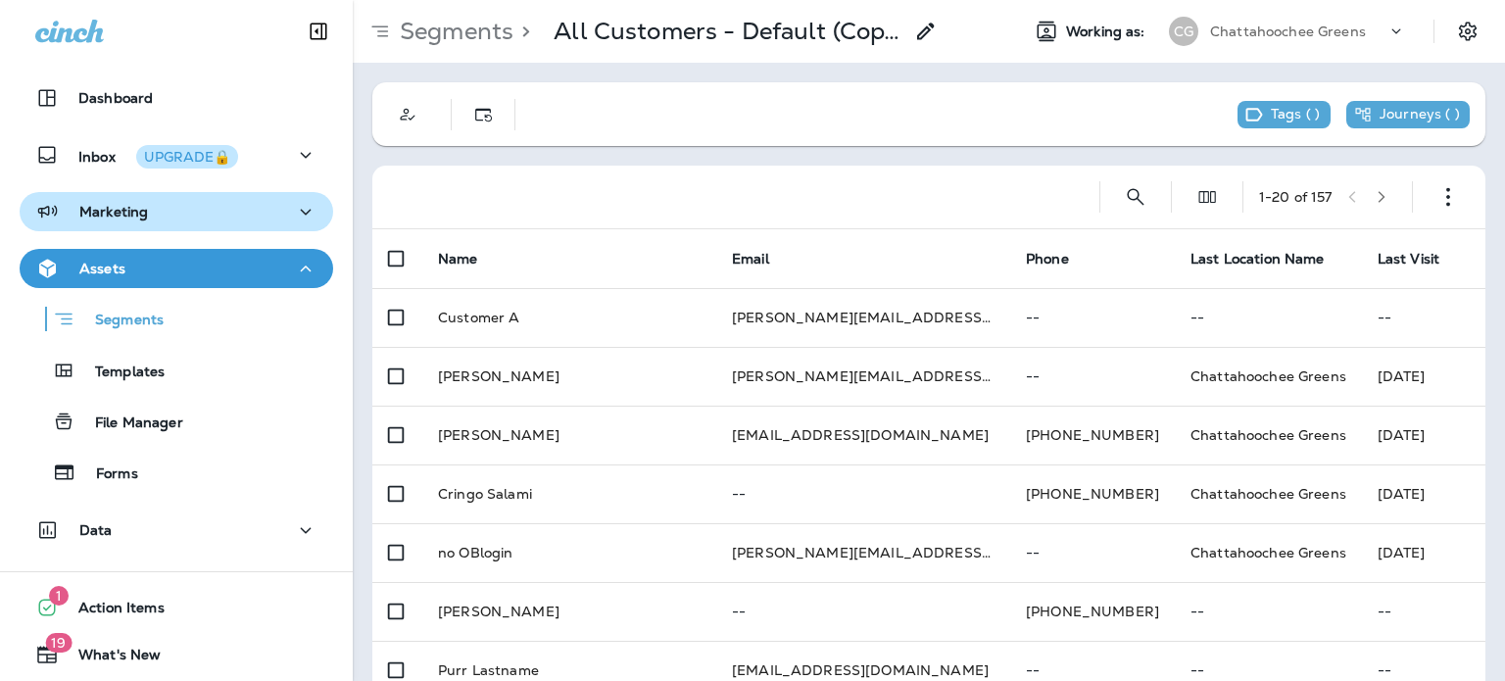
click at [141, 207] on p "Marketing" at bounding box center [113, 212] width 69 height 16
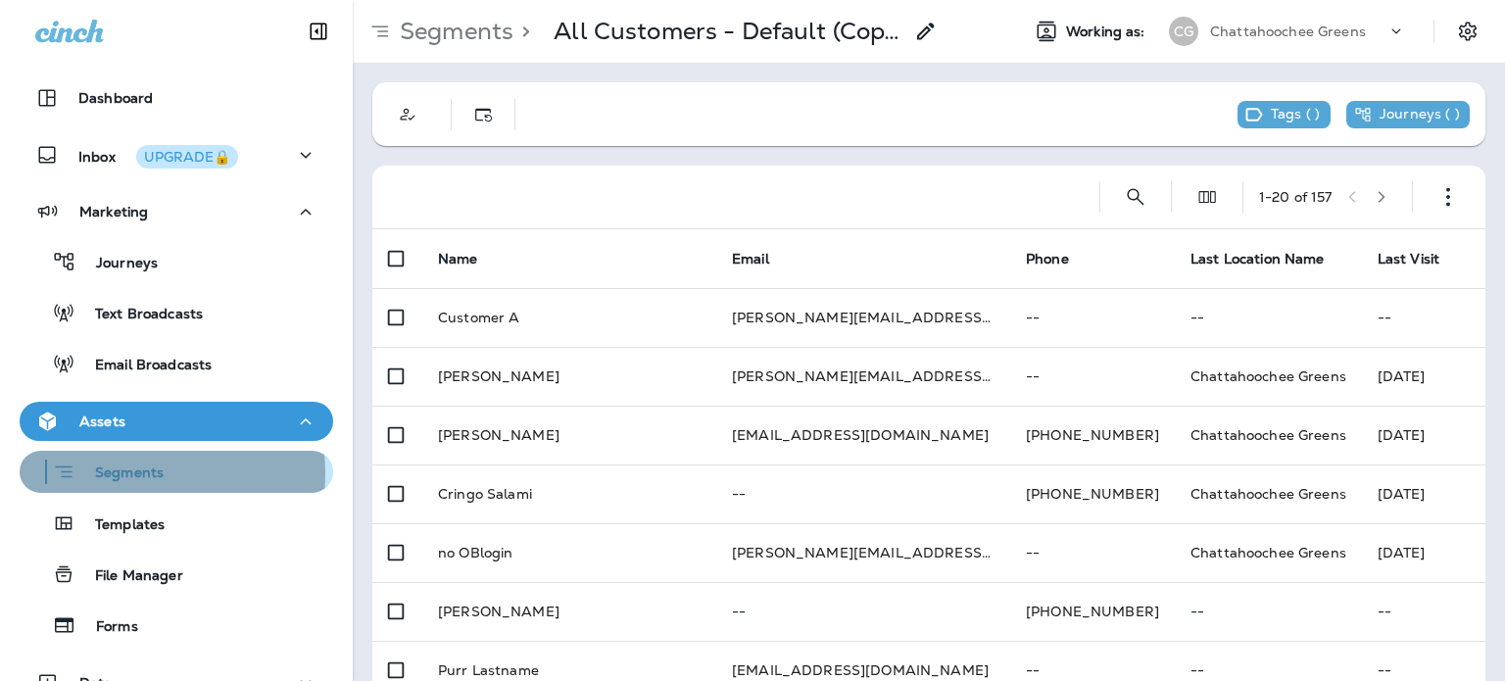
click at [112, 473] on p "Segments" at bounding box center [119, 475] width 88 height 20
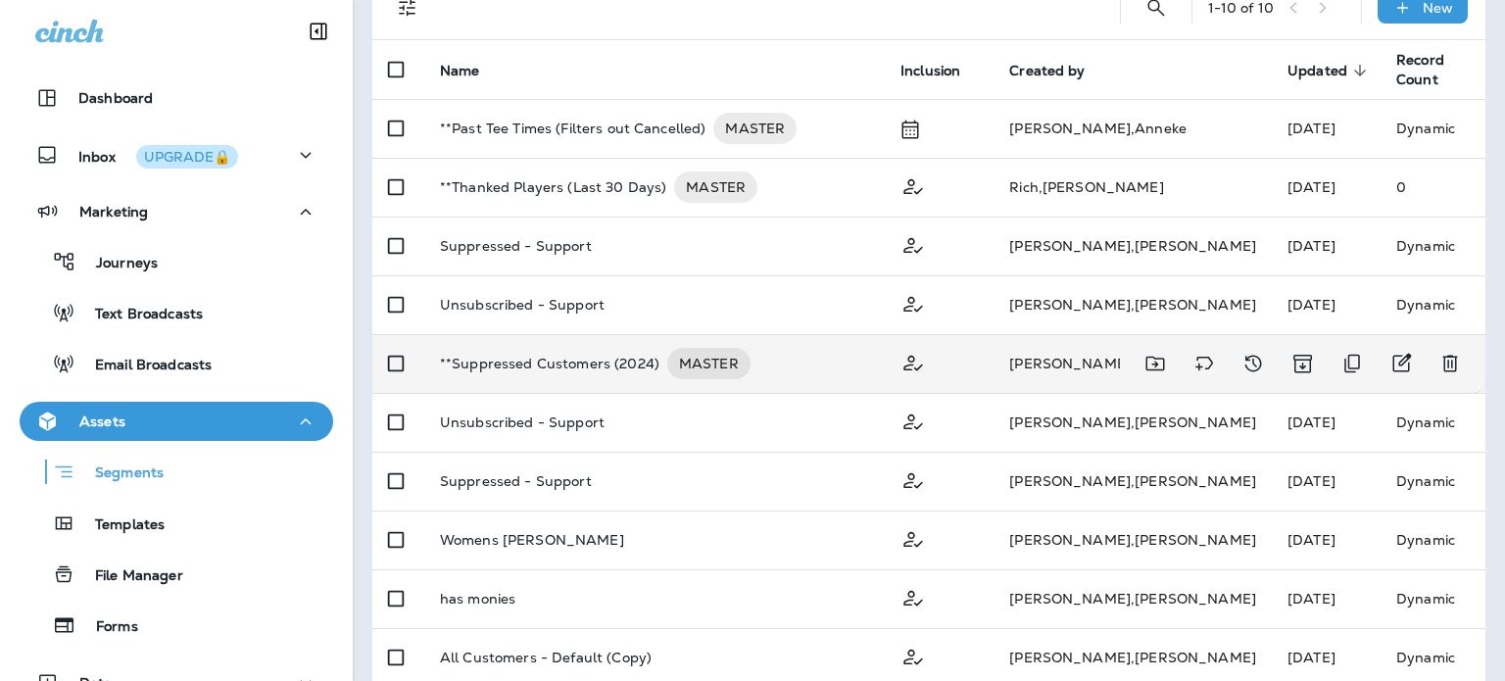
scroll to position [182, 0]
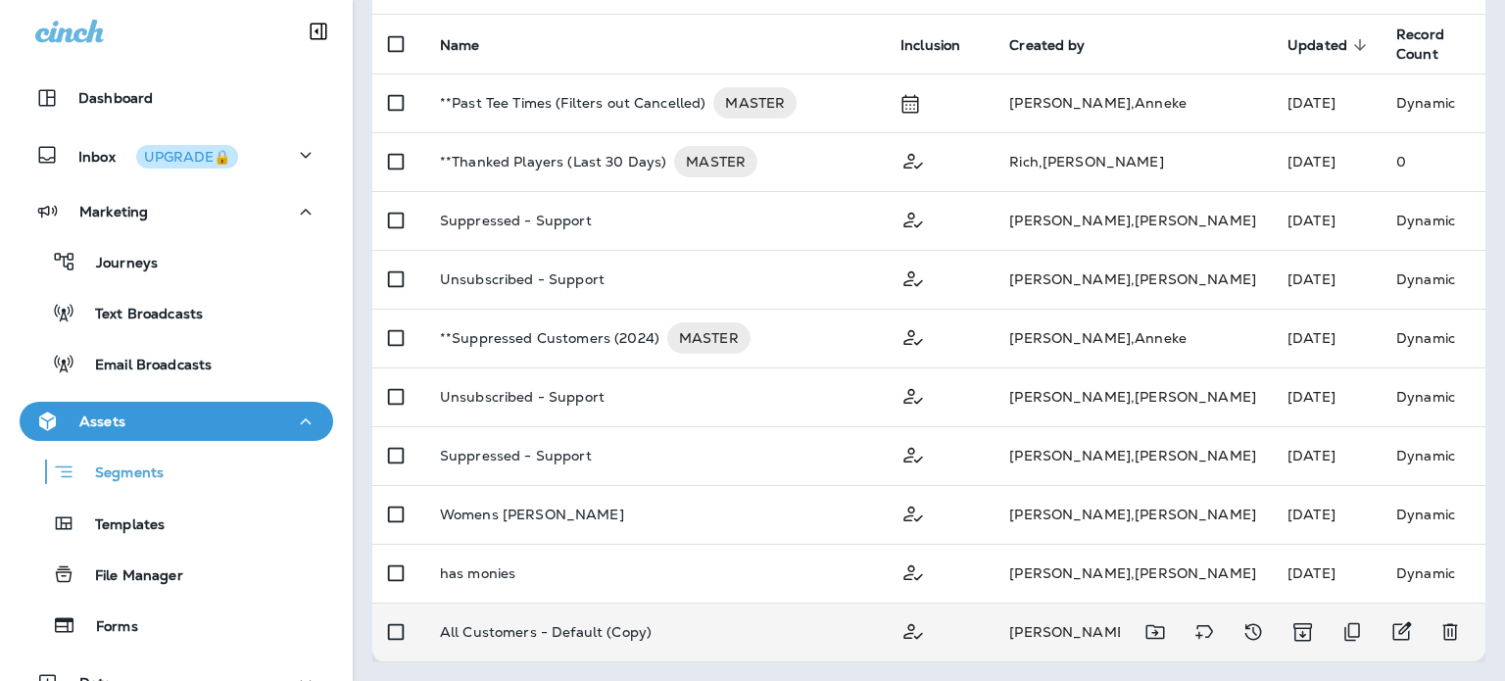
click at [707, 618] on td "All Customers - Default (Copy)" at bounding box center [654, 632] width 461 height 59
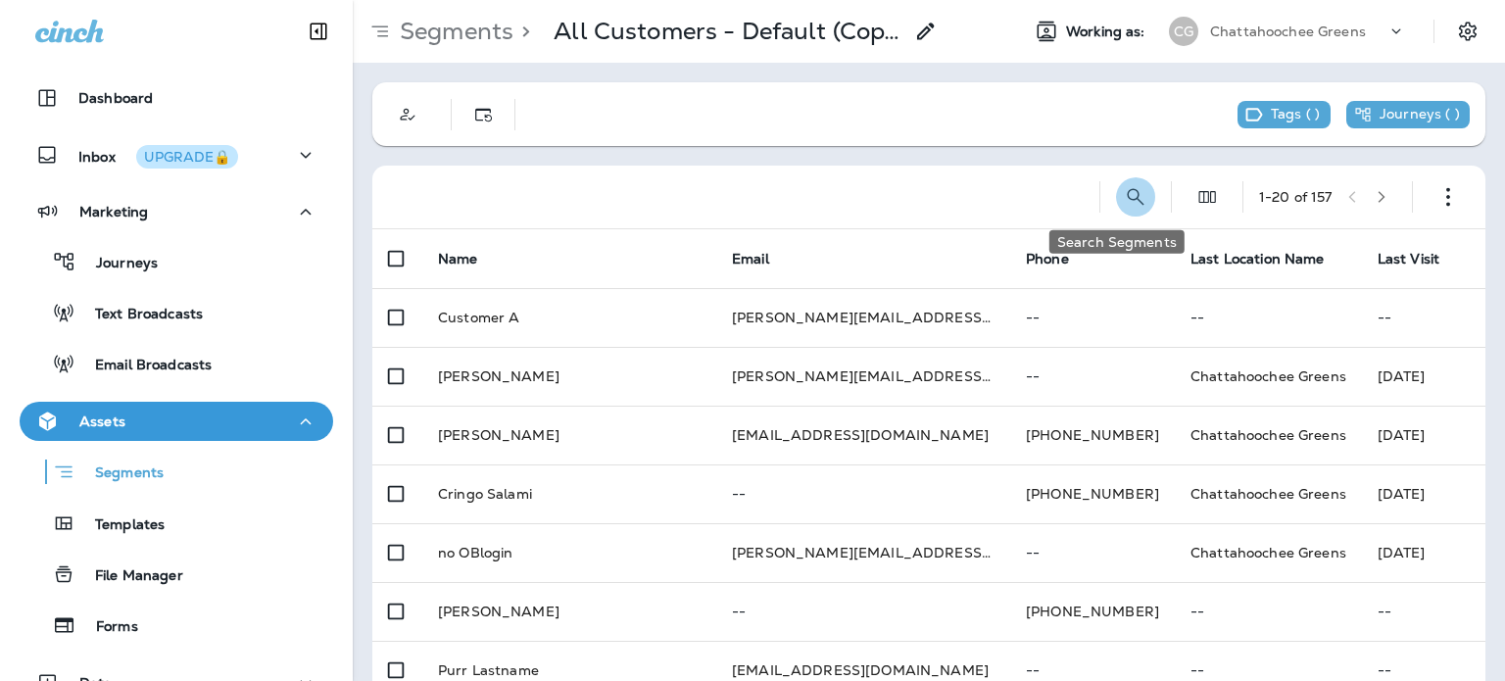
click at [1124, 200] on icon "Search Segments" at bounding box center [1136, 197] width 24 height 24
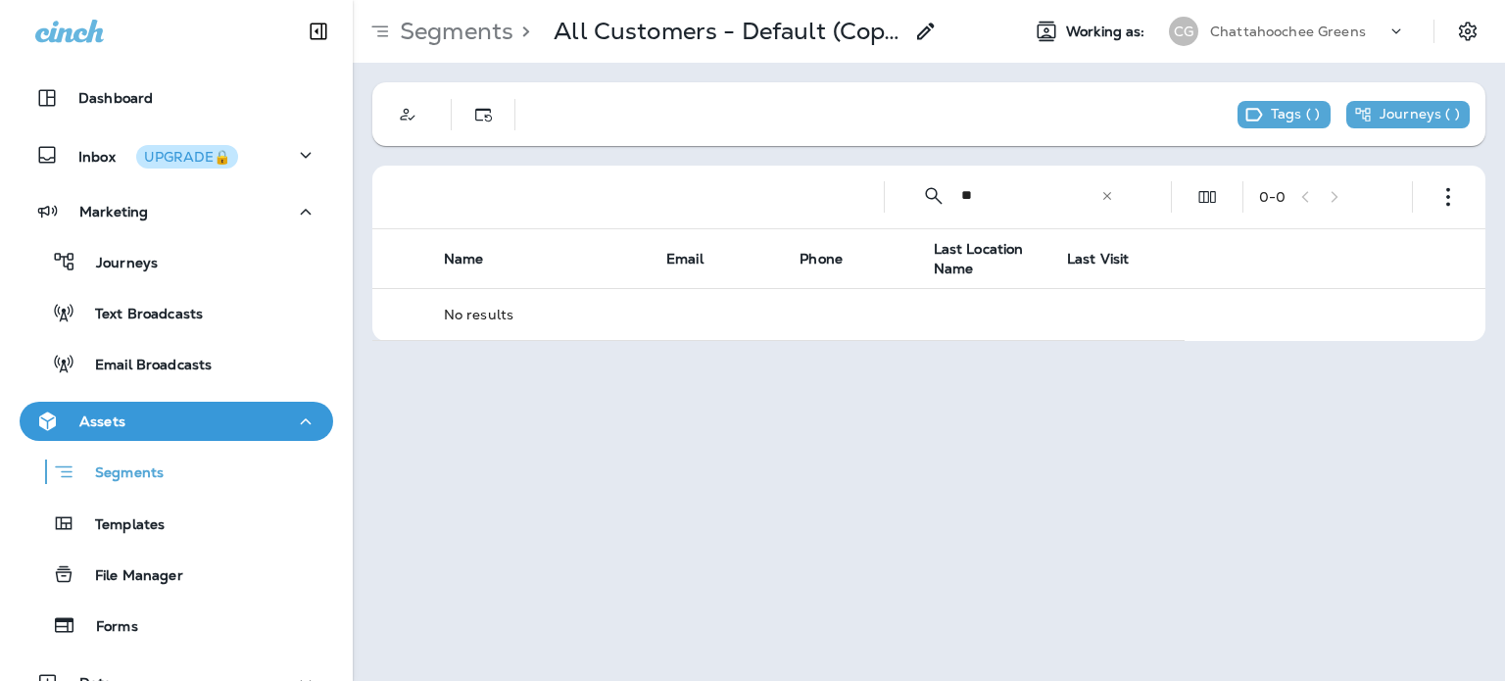
type input "*"
type input "******"
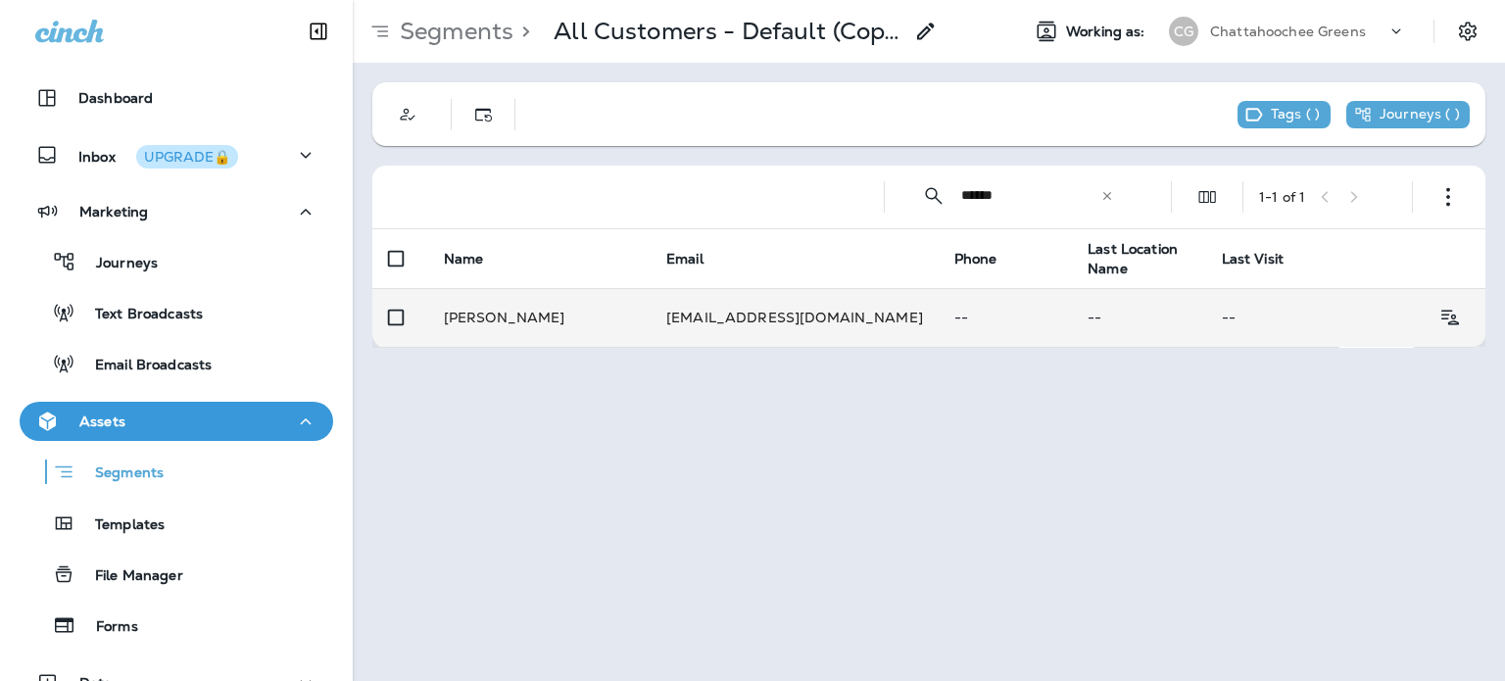
click at [562, 320] on td "[PERSON_NAME]" at bounding box center [539, 317] width 222 height 59
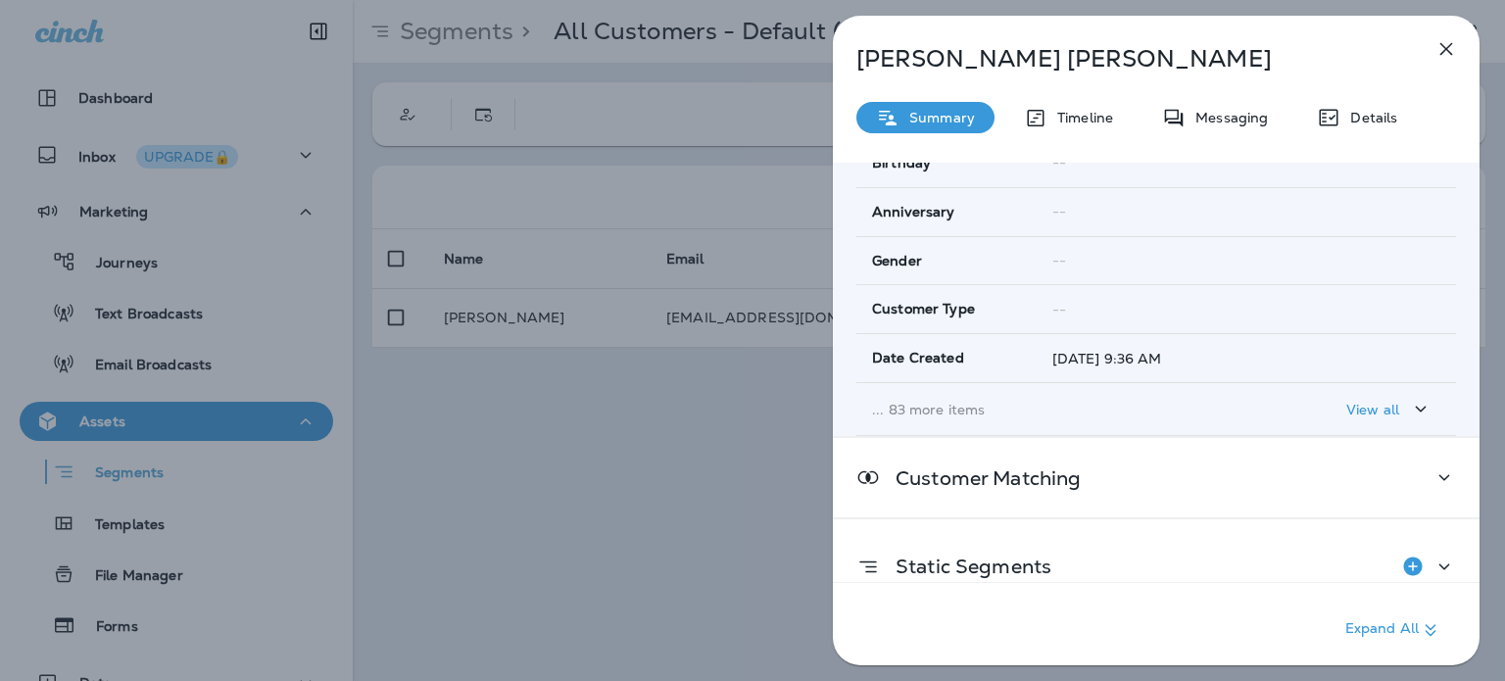
scroll to position [336, 0]
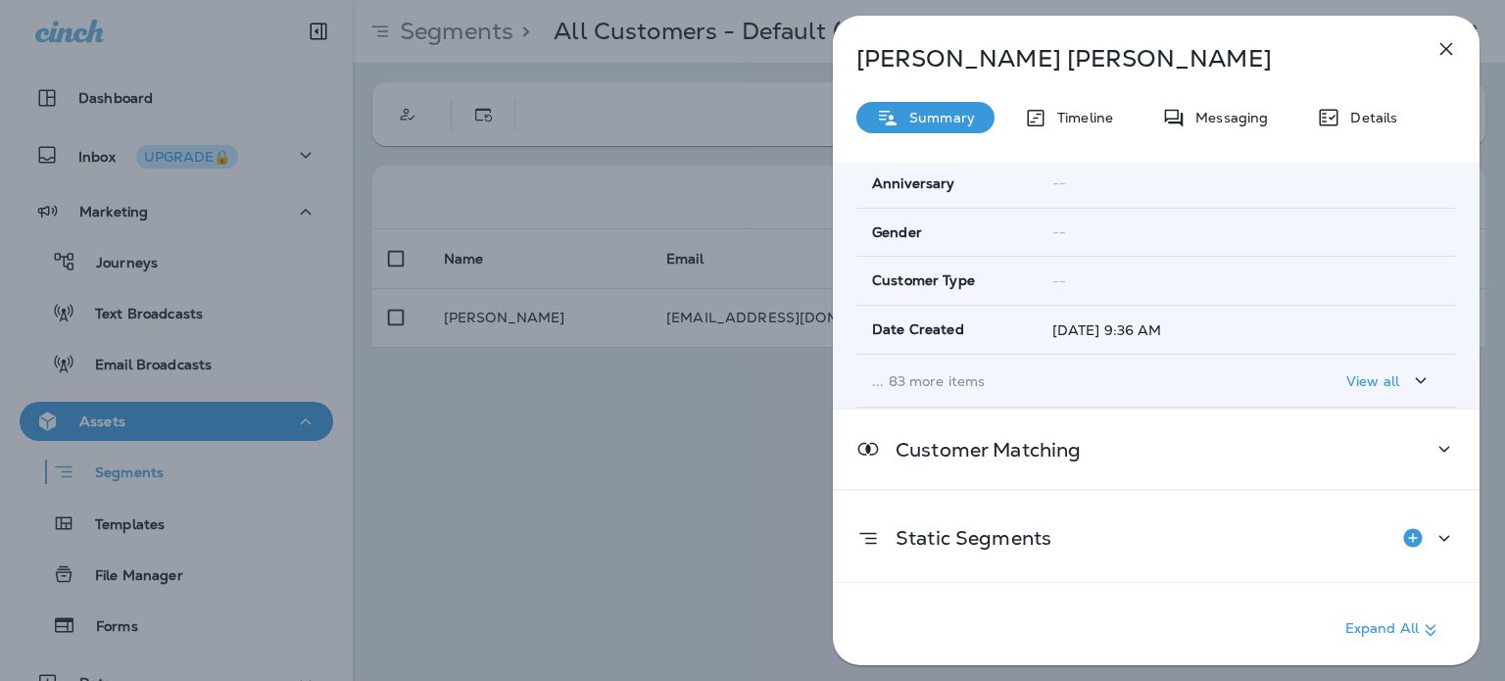
click at [1141, 373] on p "... 83 more items" at bounding box center [1066, 381] width 388 height 16
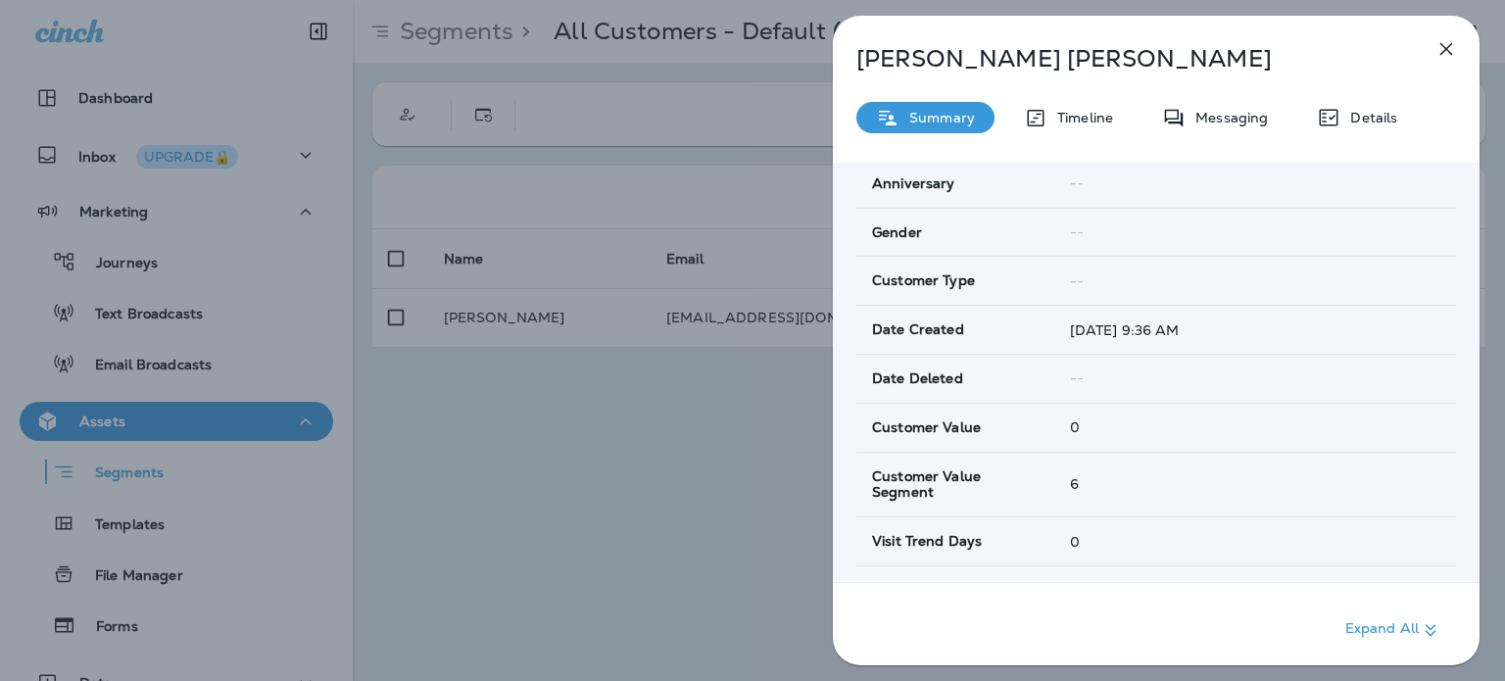
click at [1443, 46] on icon "button" at bounding box center [1447, 49] width 13 height 13
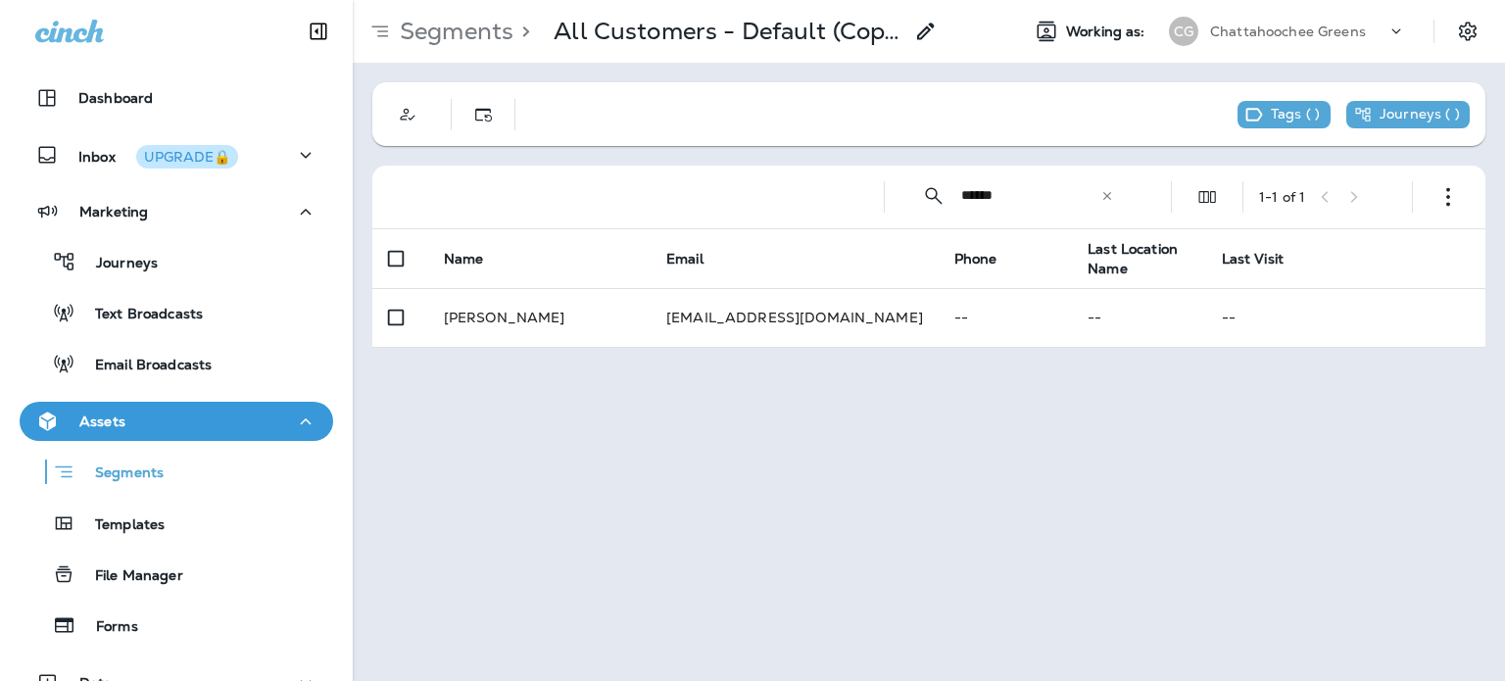
click at [1019, 197] on input "******" at bounding box center [1030, 196] width 139 height 52
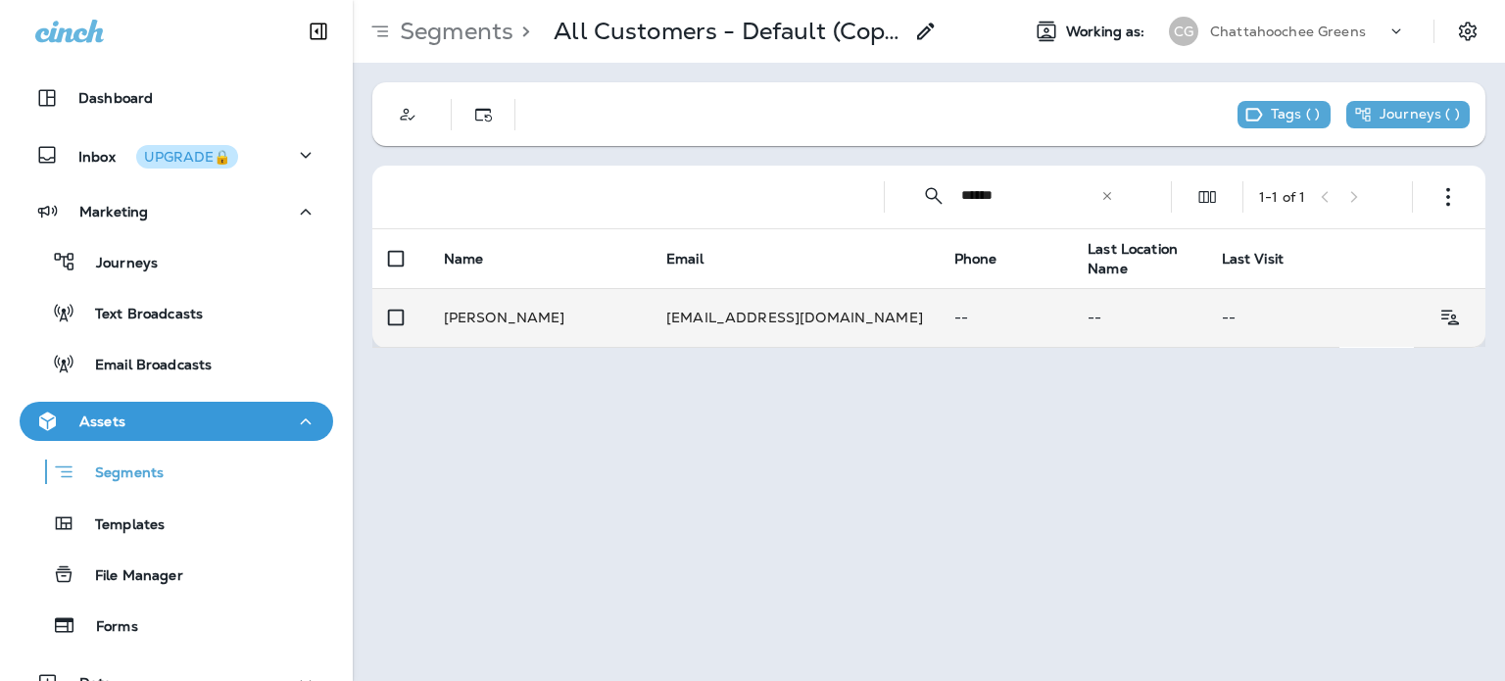
click at [817, 302] on td "[EMAIL_ADDRESS][DOMAIN_NAME]" at bounding box center [795, 317] width 288 height 59
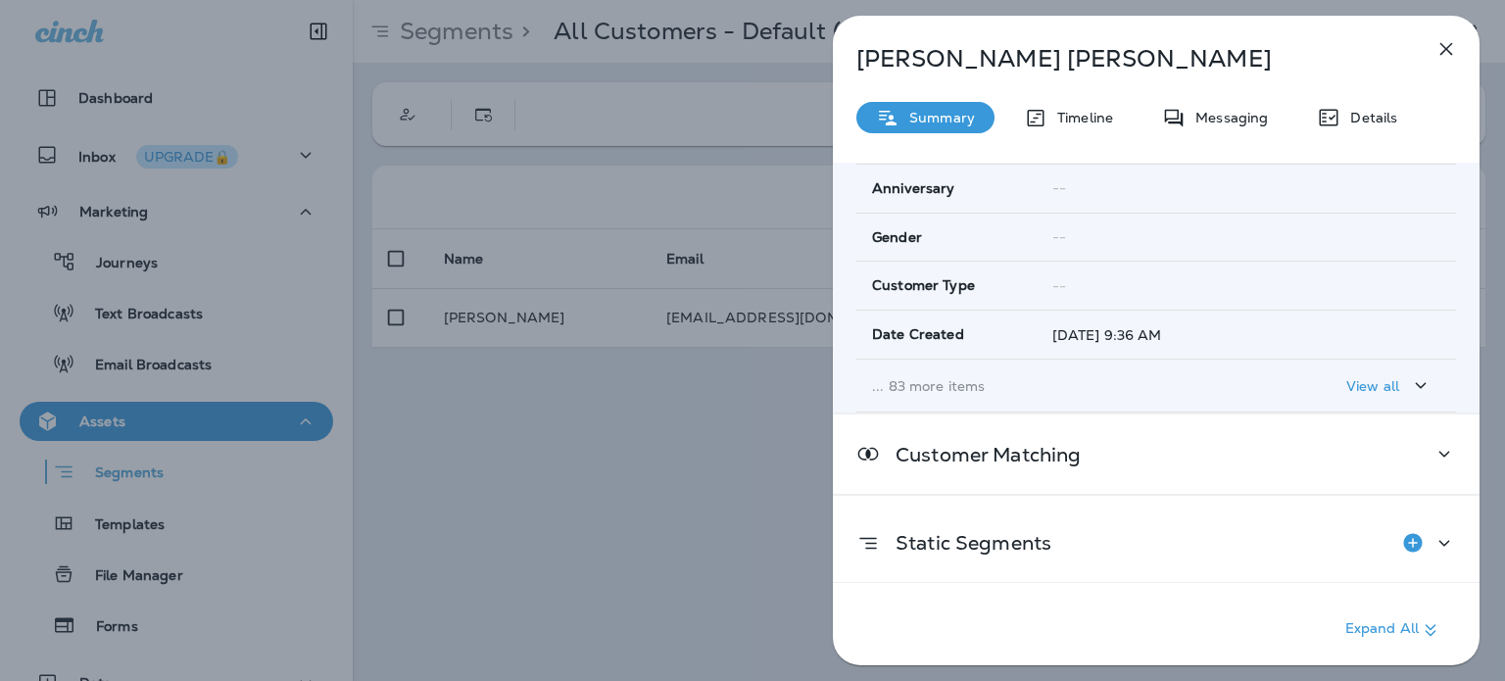
scroll to position [336, 0]
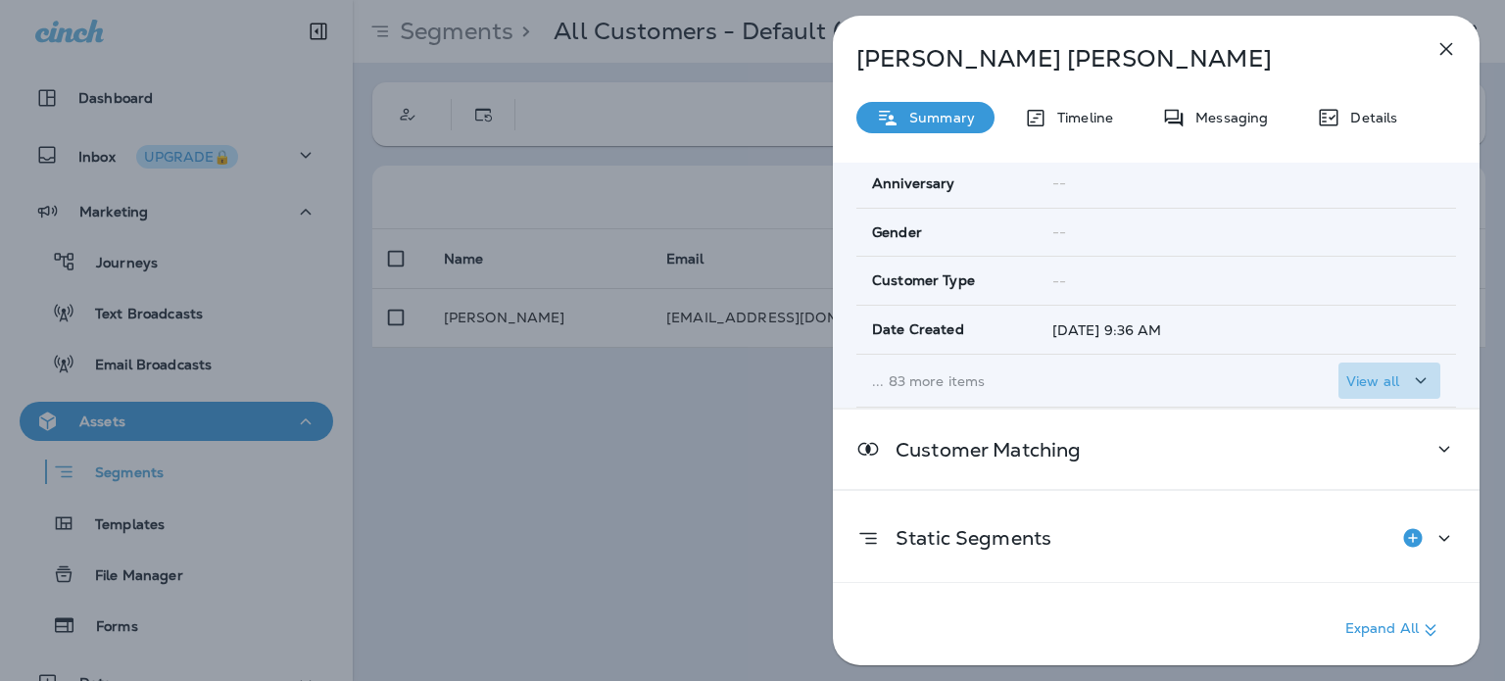
click at [1368, 376] on p "View all" at bounding box center [1373, 381] width 53 height 16
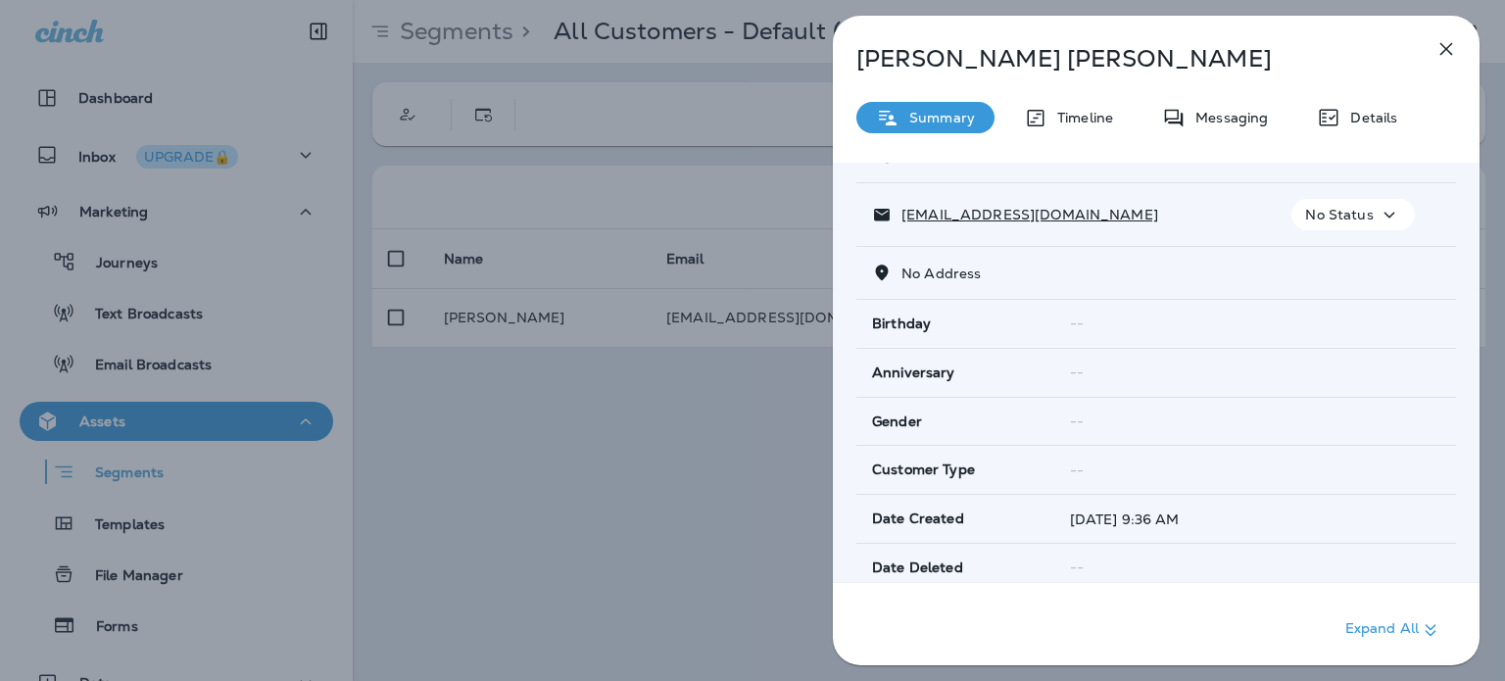
scroll to position [0, 0]
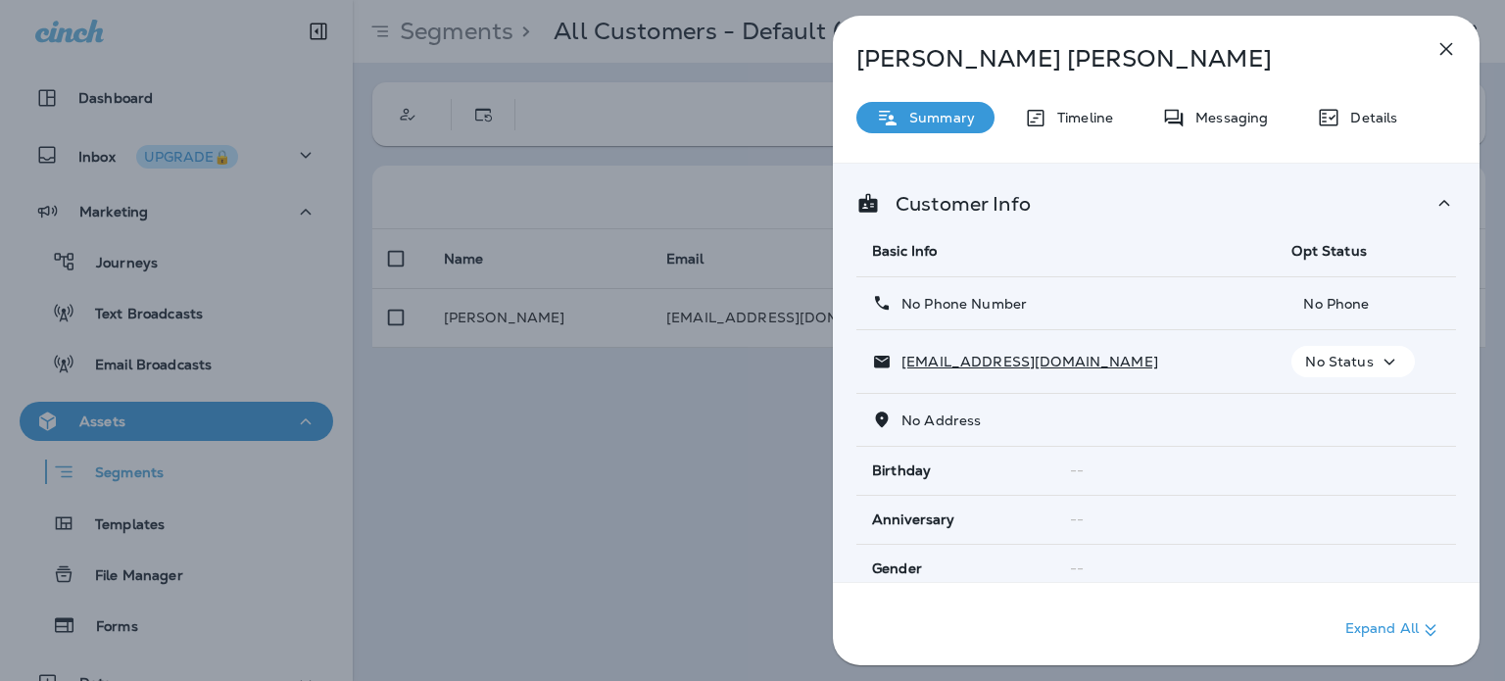
click at [1439, 40] on icon "button" at bounding box center [1447, 49] width 24 height 24
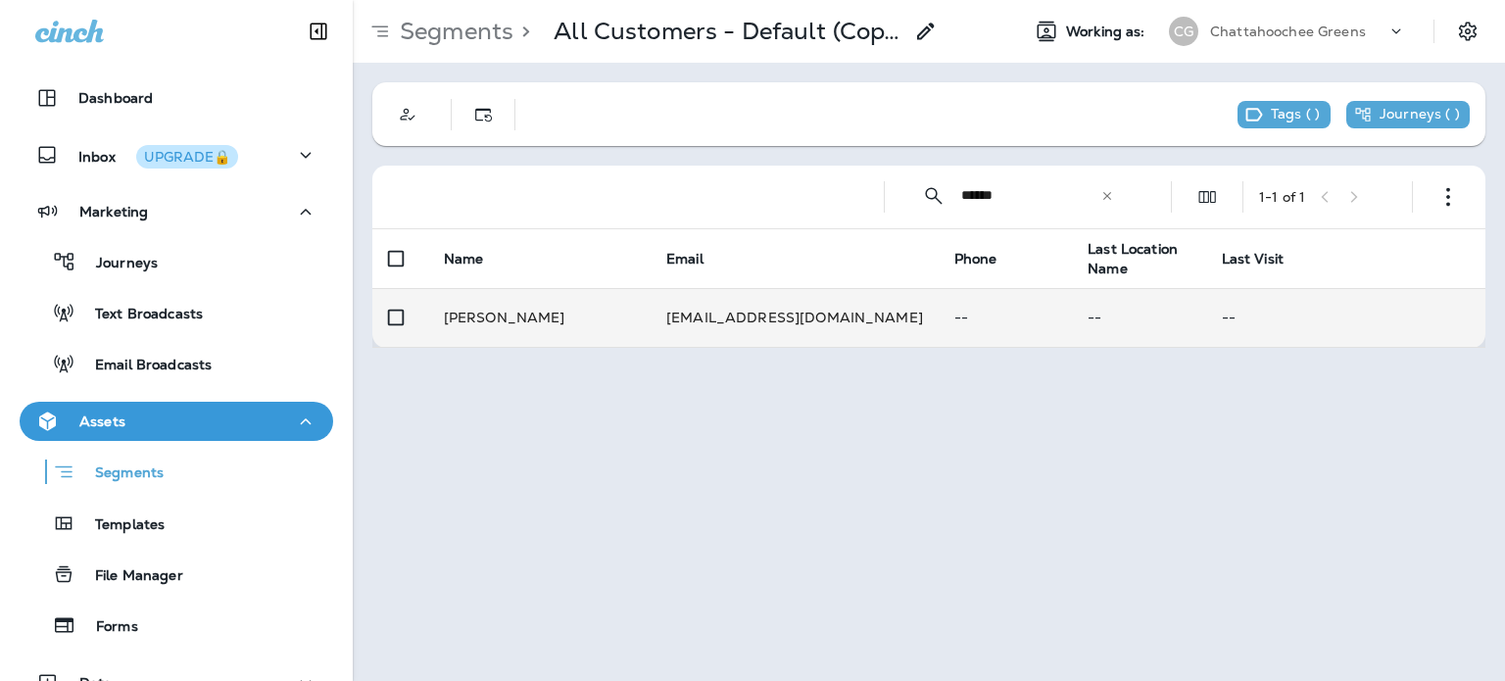
click at [799, 297] on td "[EMAIL_ADDRESS][DOMAIN_NAME]" at bounding box center [795, 317] width 288 height 59
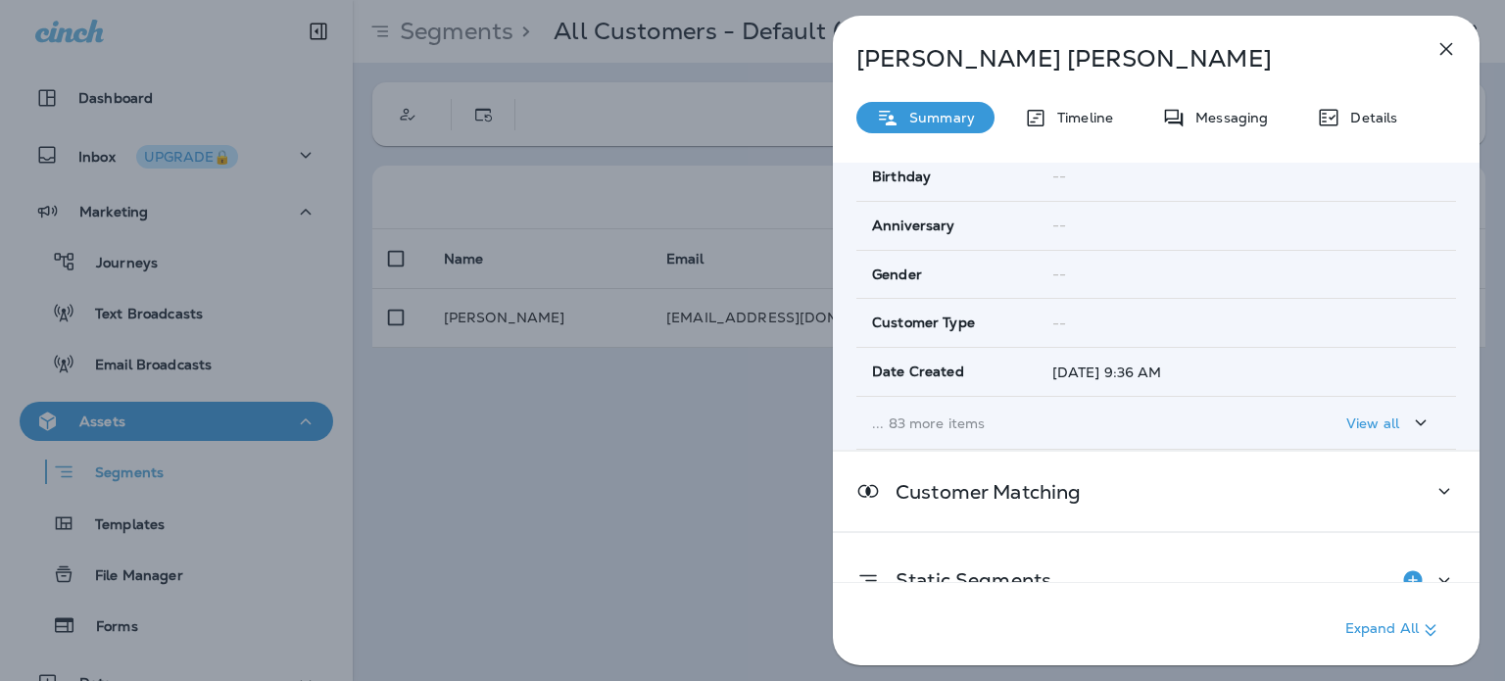
scroll to position [336, 0]
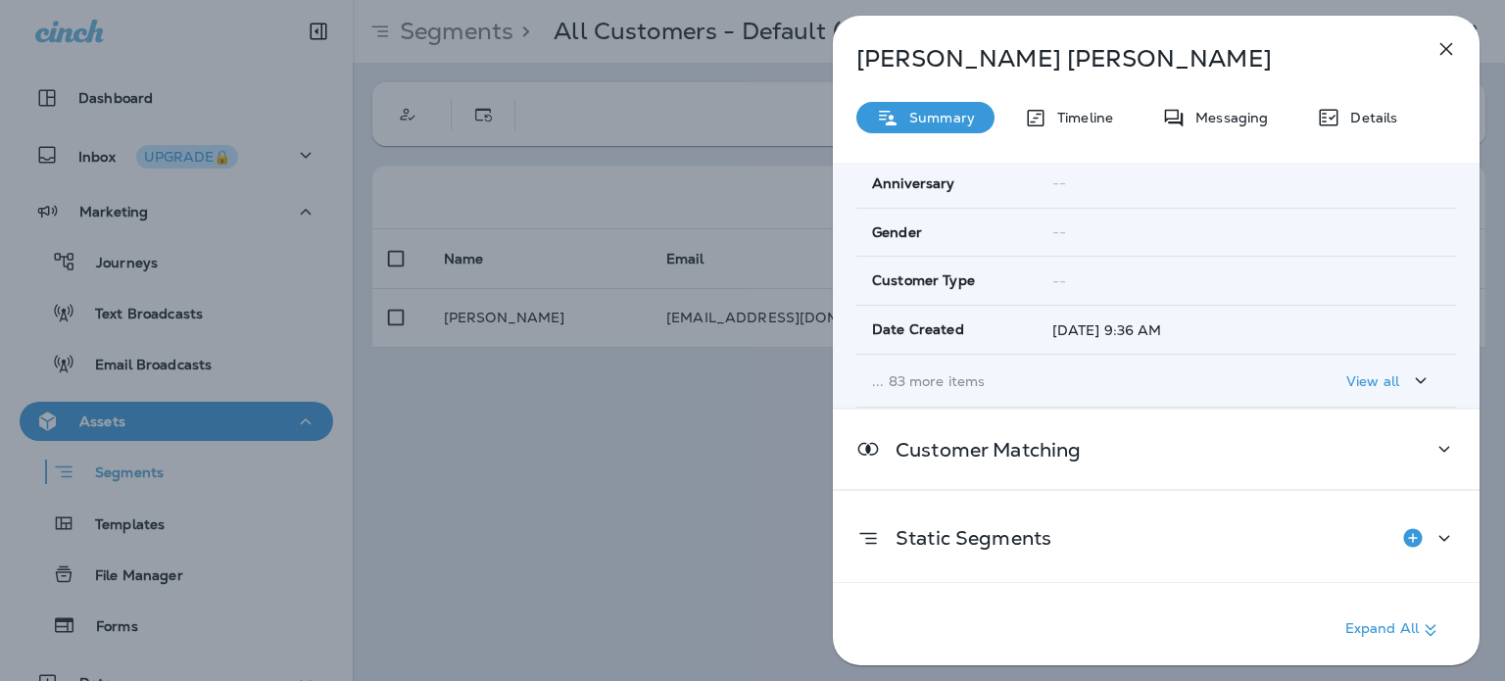
click at [1376, 373] on p "View all" at bounding box center [1373, 381] width 53 height 16
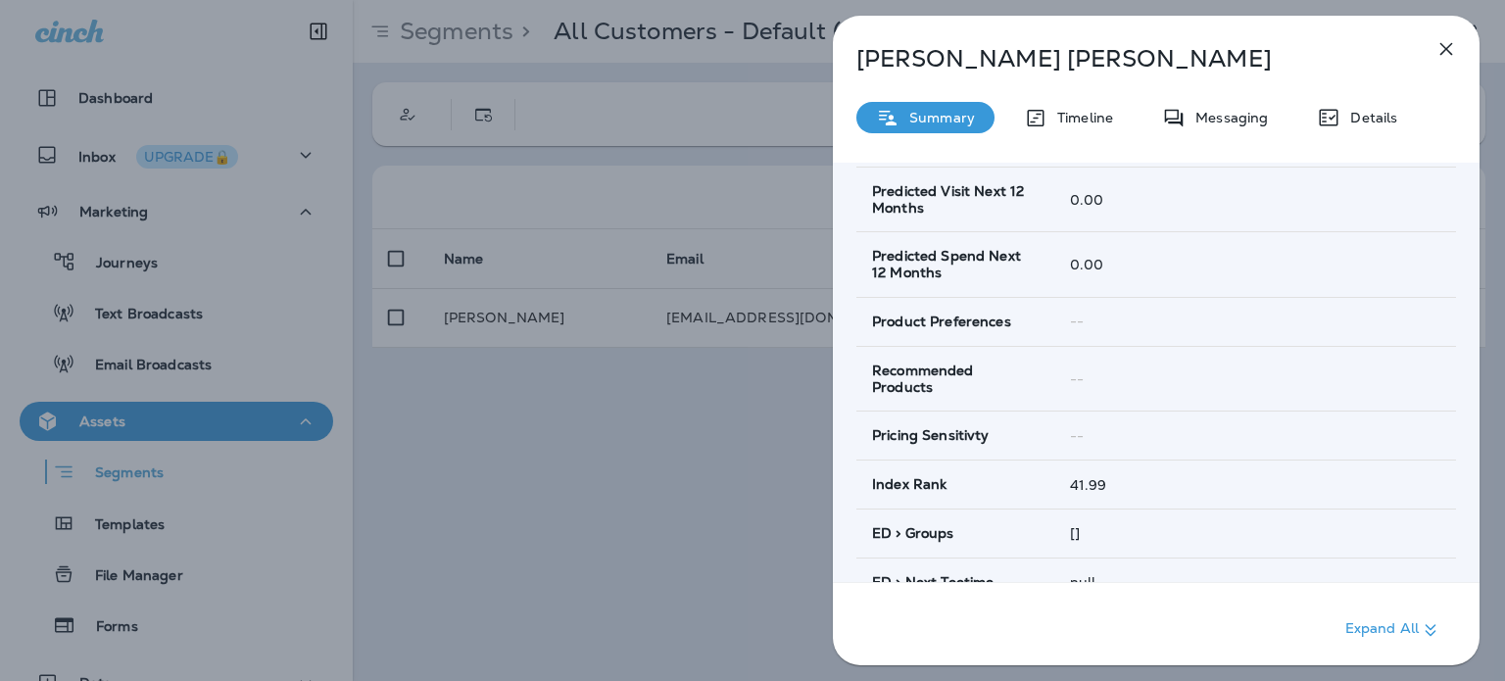
scroll to position [882, 0]
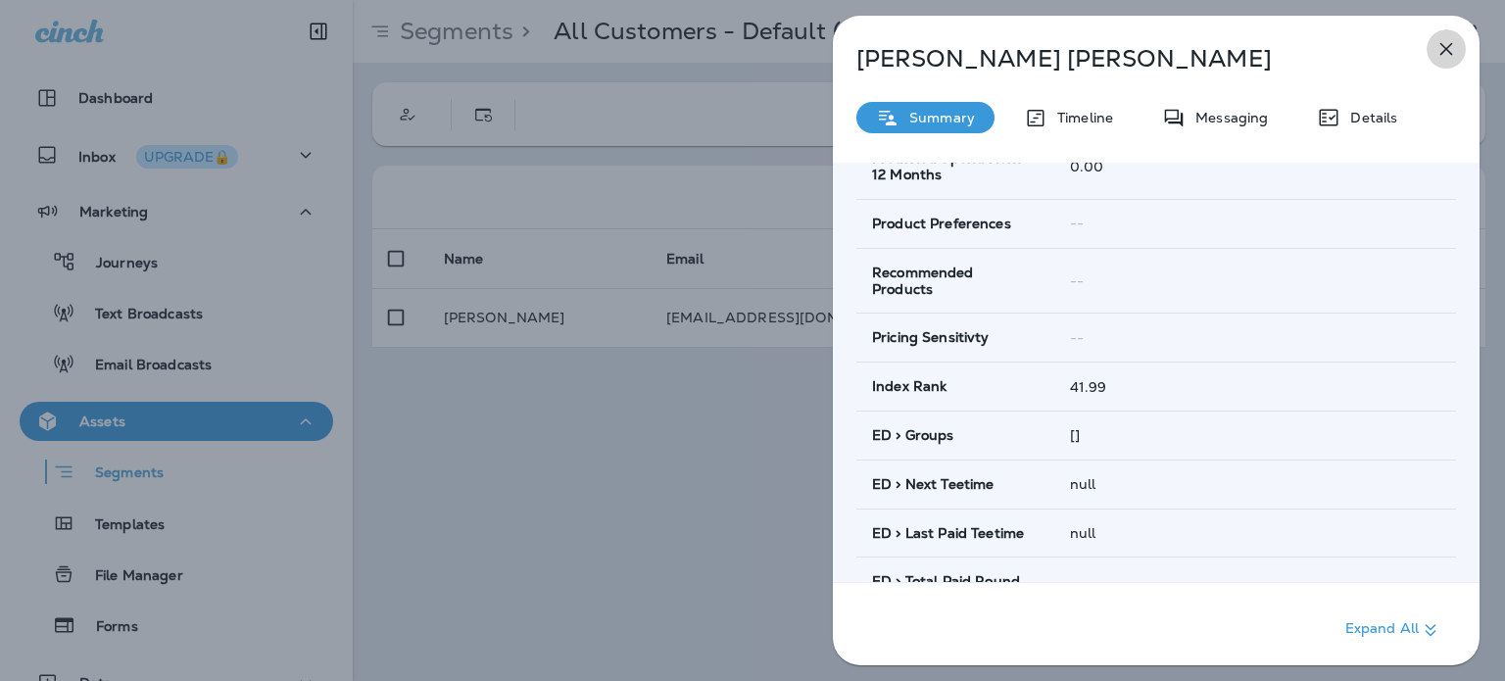
click at [1446, 50] on icon "button" at bounding box center [1447, 49] width 13 height 13
